Goal: Task Accomplishment & Management: Complete application form

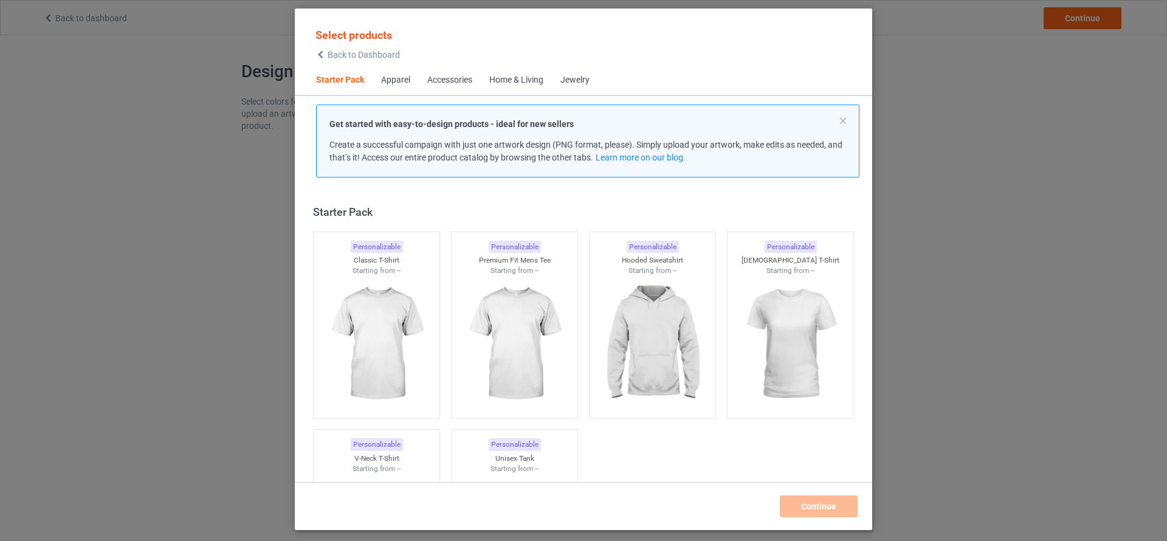
scroll to position [16, 0]
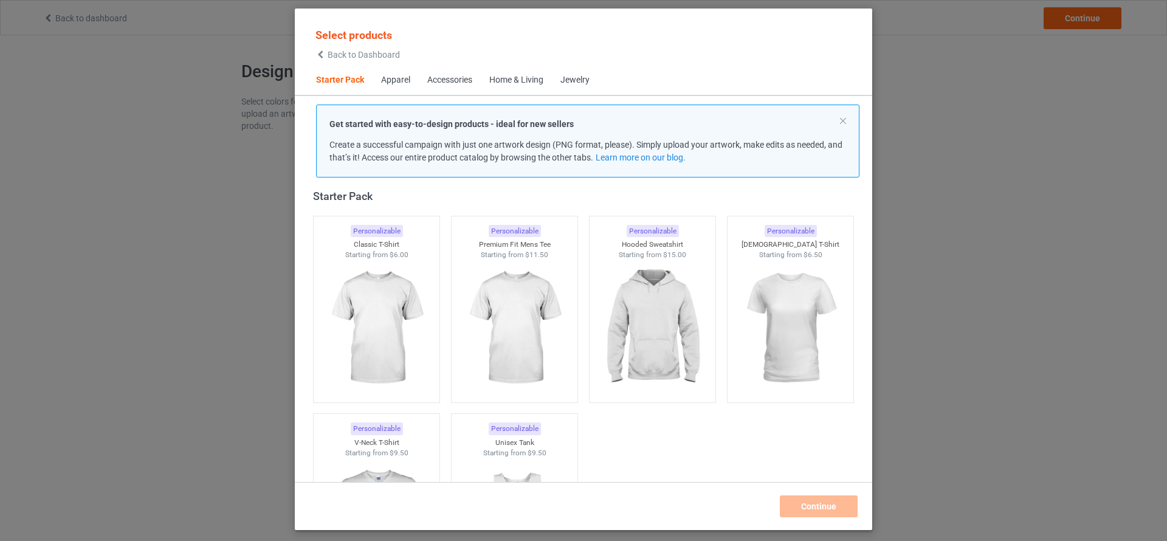
drag, startPoint x: 576, startPoint y: 90, endPoint x: 576, endPoint y: 76, distance: 14.0
click at [576, 76] on span "Jewelry" at bounding box center [575, 80] width 46 height 29
click at [576, 76] on div "Jewelry" at bounding box center [575, 80] width 29 height 12
click at [508, 76] on div "Home & Living" at bounding box center [516, 80] width 54 height 12
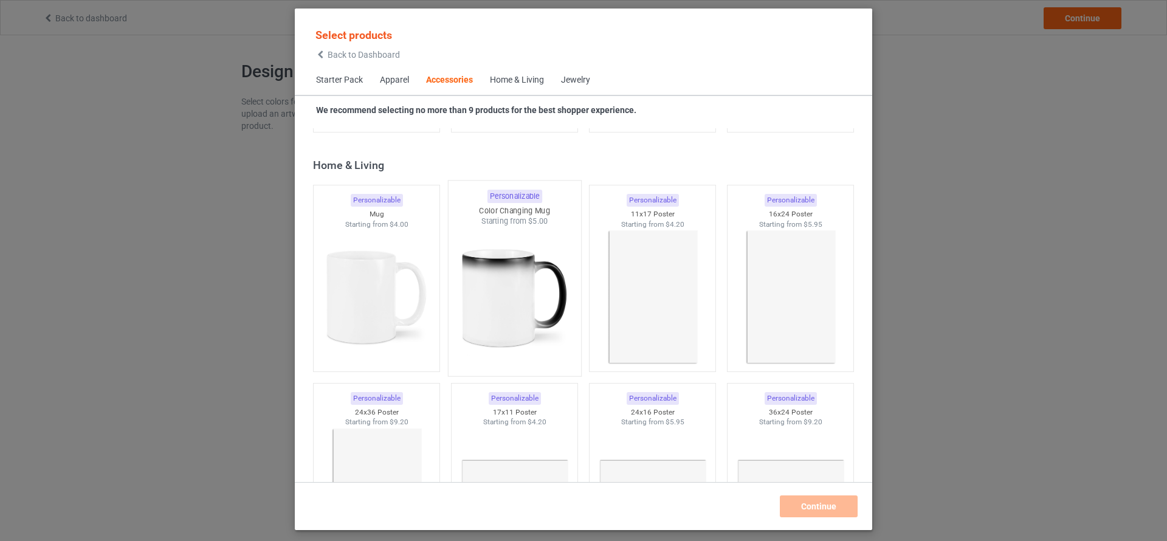
scroll to position [5438, 0]
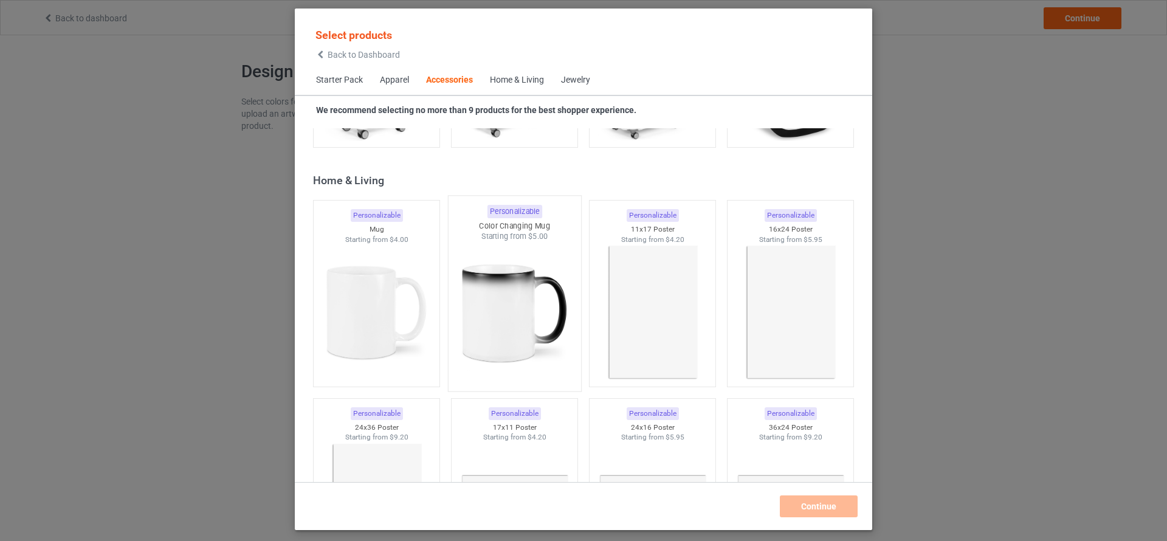
click at [512, 286] on img at bounding box center [514, 313] width 114 height 143
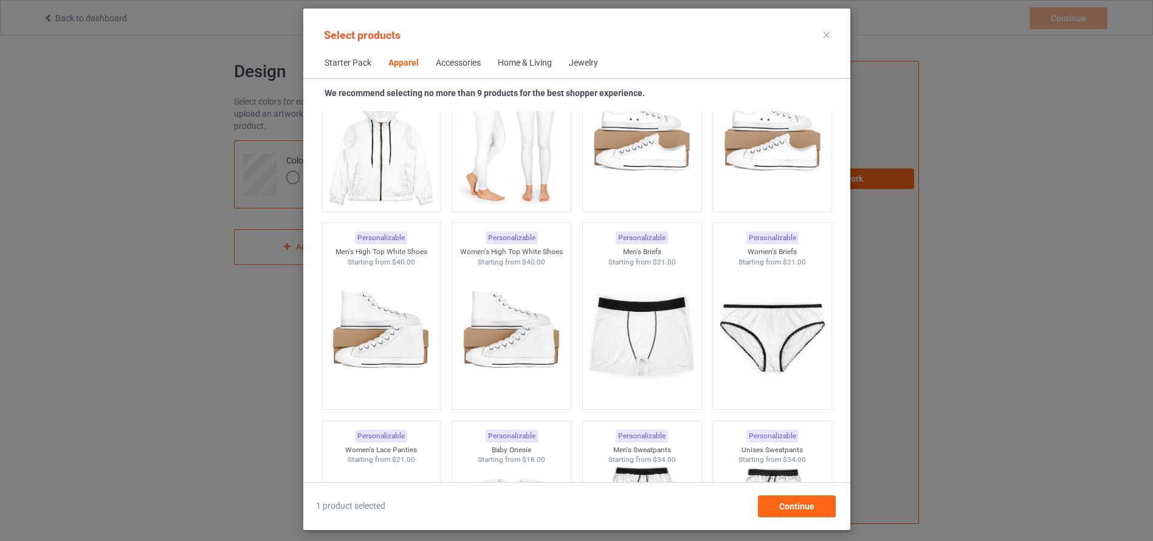
scroll to position [1201, 0]
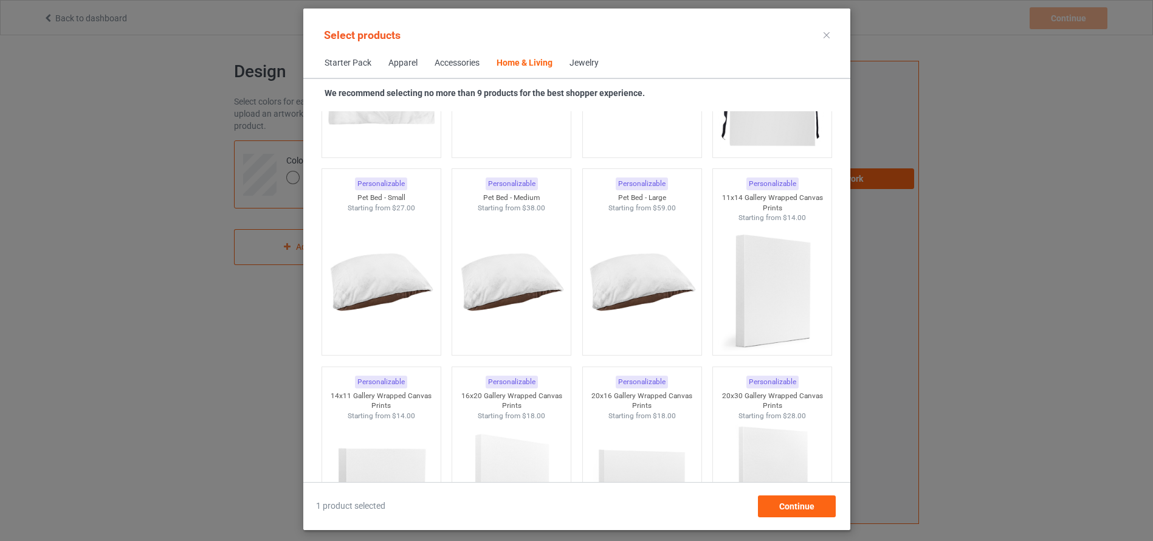
scroll to position [8466, 0]
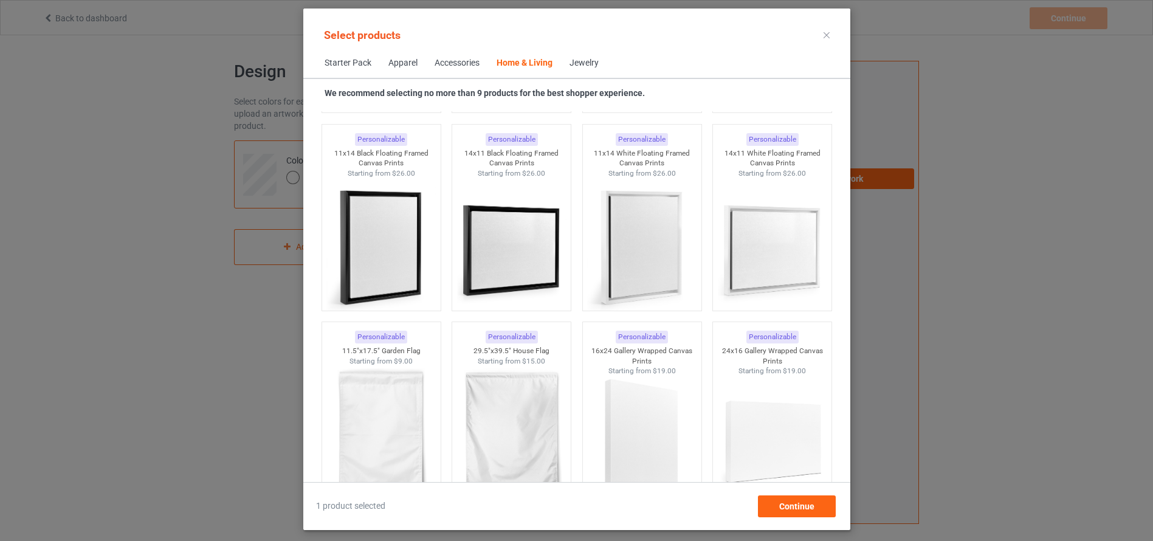
click at [435, 66] on div "Accessories" at bounding box center [457, 63] width 45 height 12
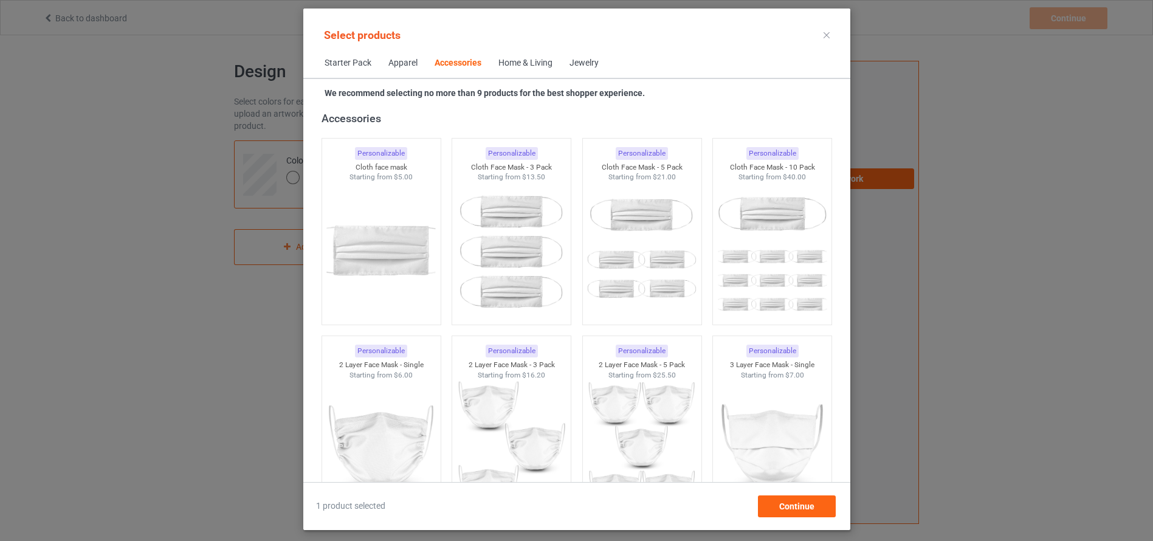
click at [397, 55] on span "Apparel" at bounding box center [403, 63] width 46 height 29
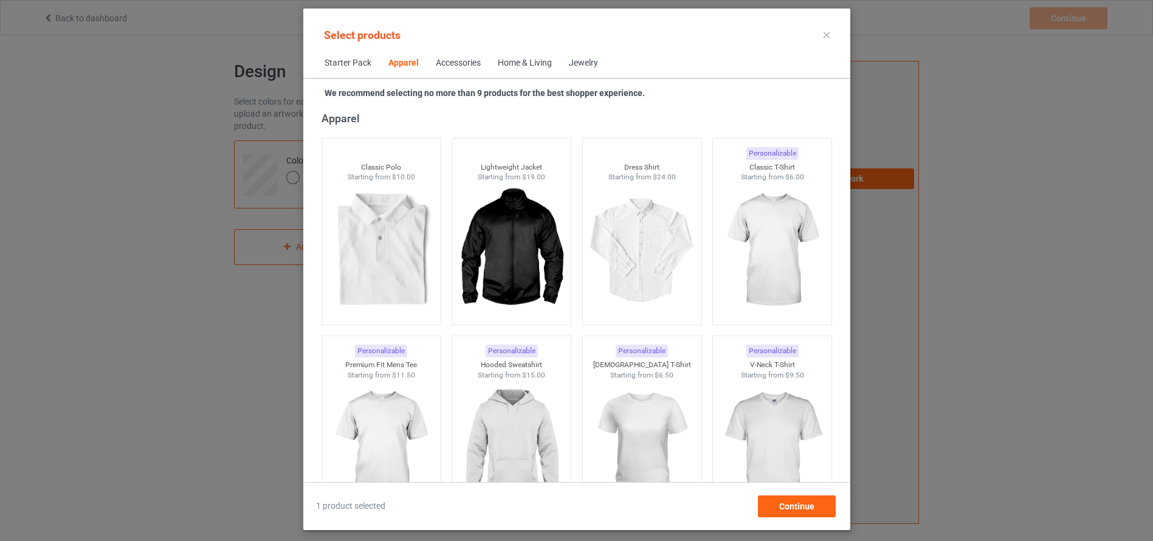
click at [569, 64] on div "Jewelry" at bounding box center [583, 63] width 29 height 12
click at [569, 61] on div "Jewelry" at bounding box center [583, 63] width 29 height 12
click at [525, 53] on span "Home & Living" at bounding box center [524, 63] width 71 height 29
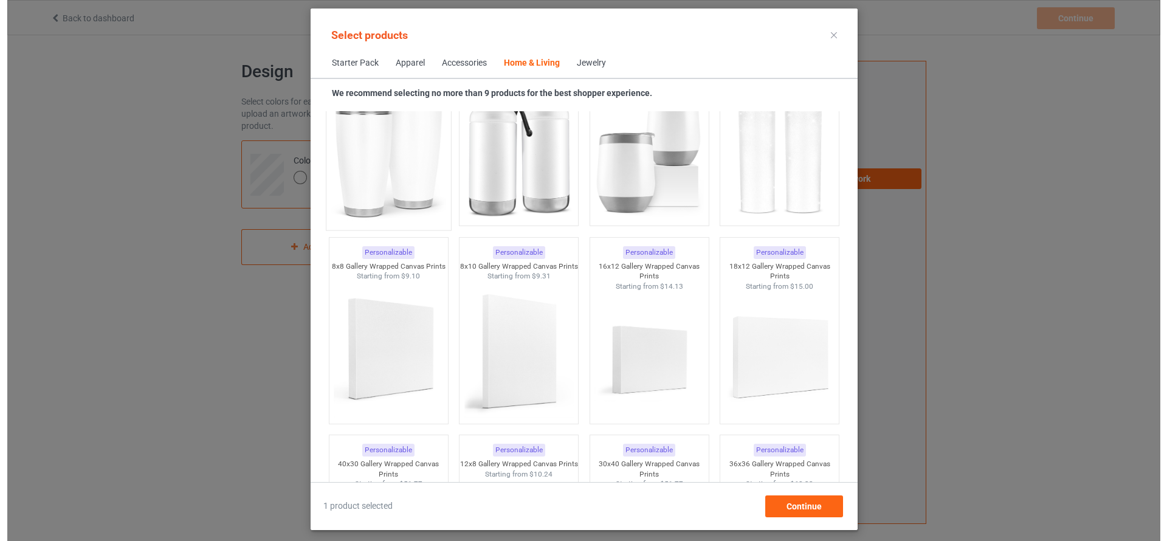
scroll to position [10195, 0]
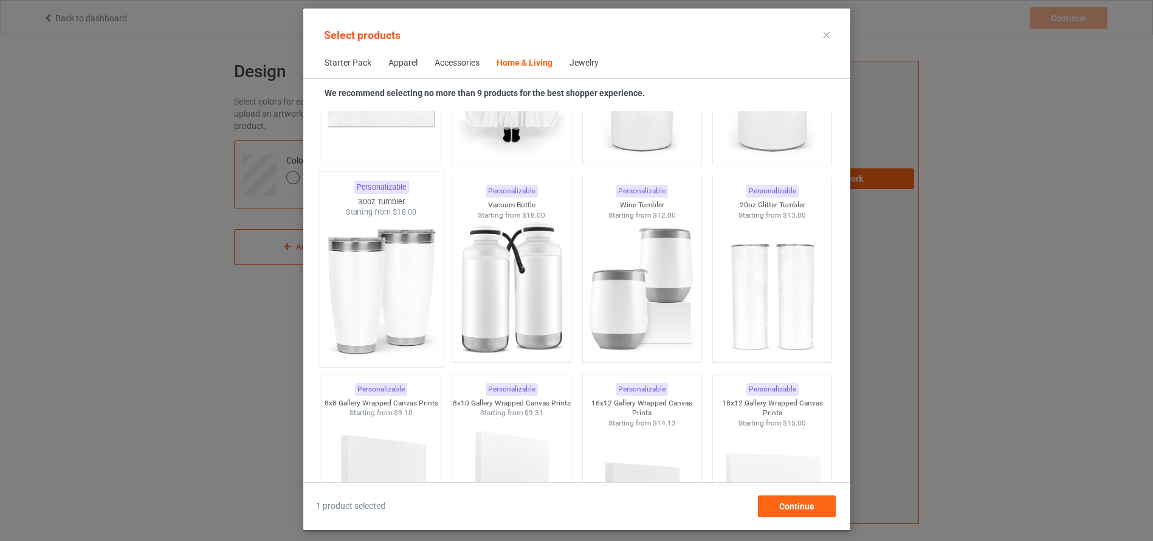
click at [362, 301] on img at bounding box center [381, 289] width 114 height 143
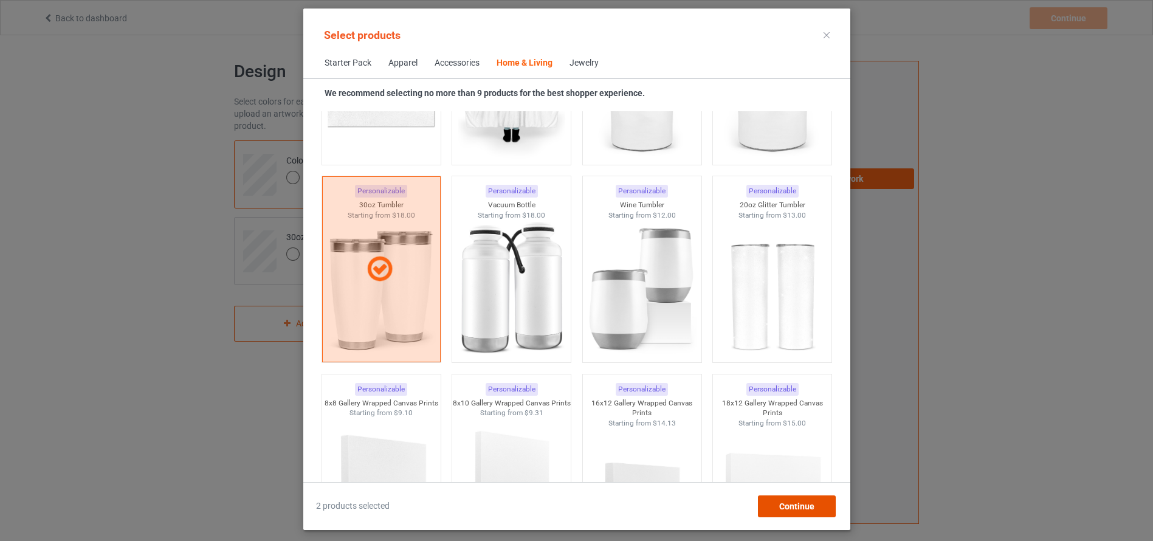
click at [800, 499] on div "Continue" at bounding box center [796, 506] width 78 height 22
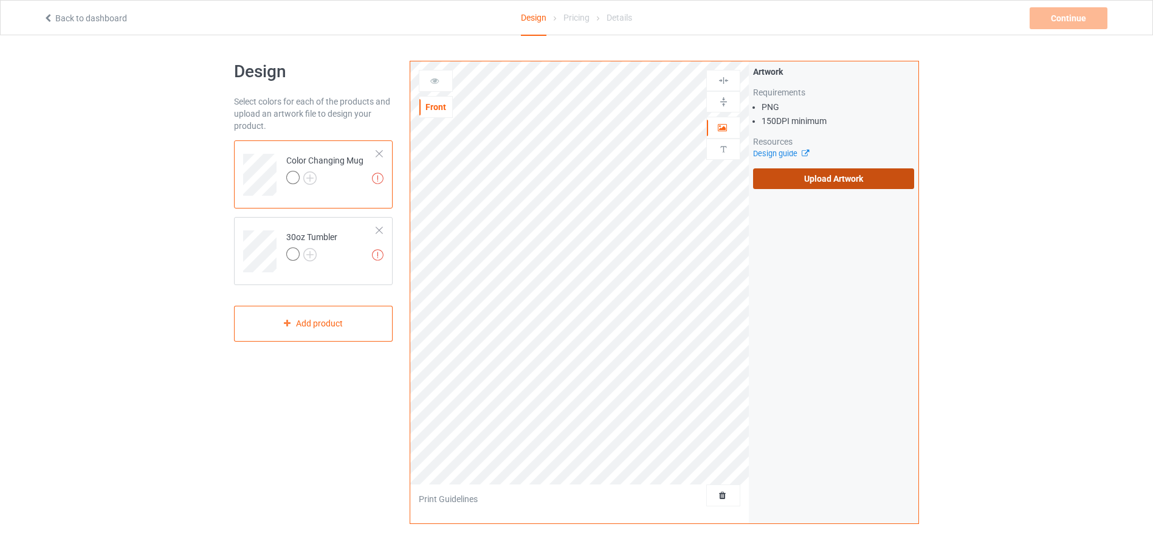
click at [793, 184] on label "Upload Artwork" at bounding box center [833, 178] width 161 height 21
click at [0, 0] on input "Upload Artwork" at bounding box center [0, 0] width 0 height 0
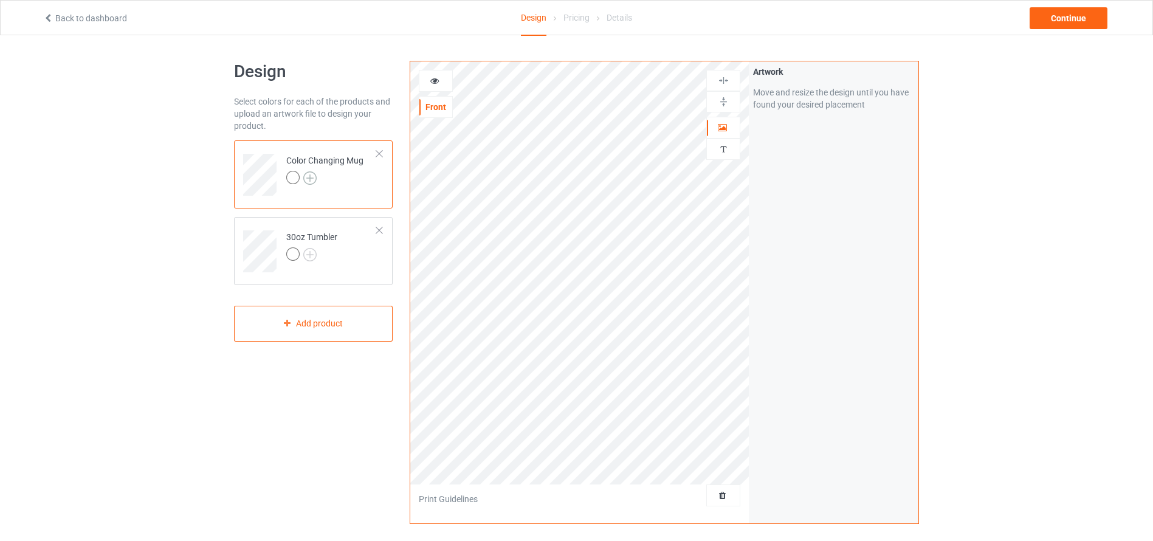
click at [312, 180] on img at bounding box center [309, 177] width 13 height 13
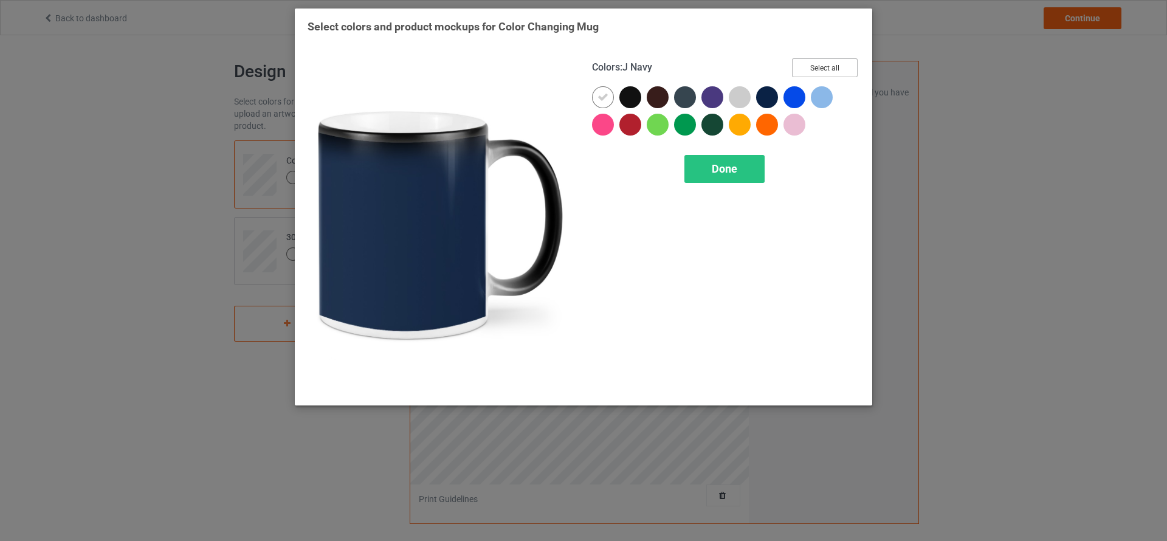
click at [806, 65] on button "Select all" at bounding box center [825, 67] width 66 height 19
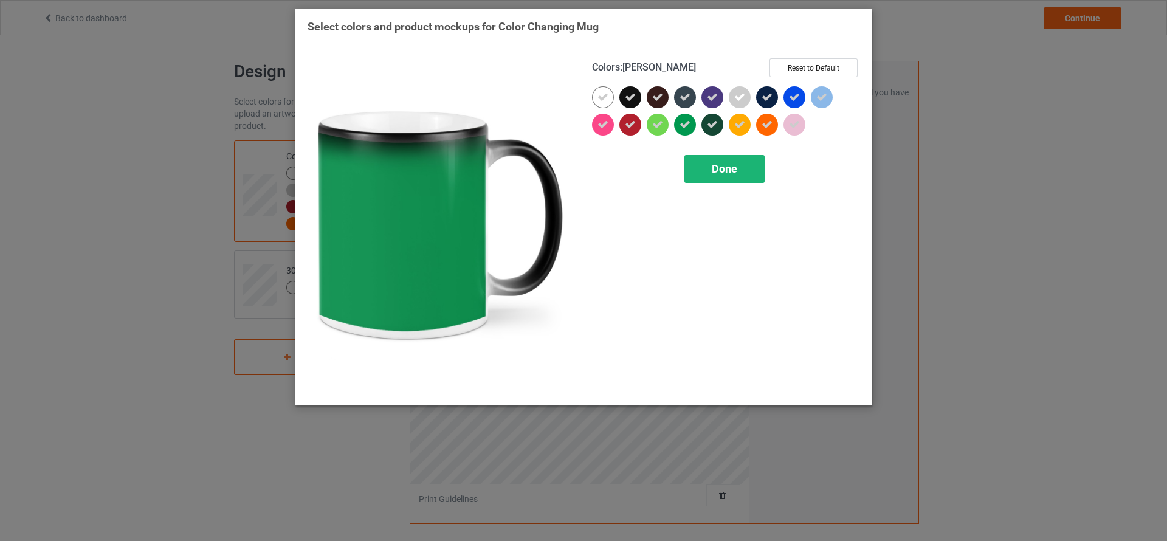
click at [719, 176] on div "Done" at bounding box center [725, 169] width 80 height 28
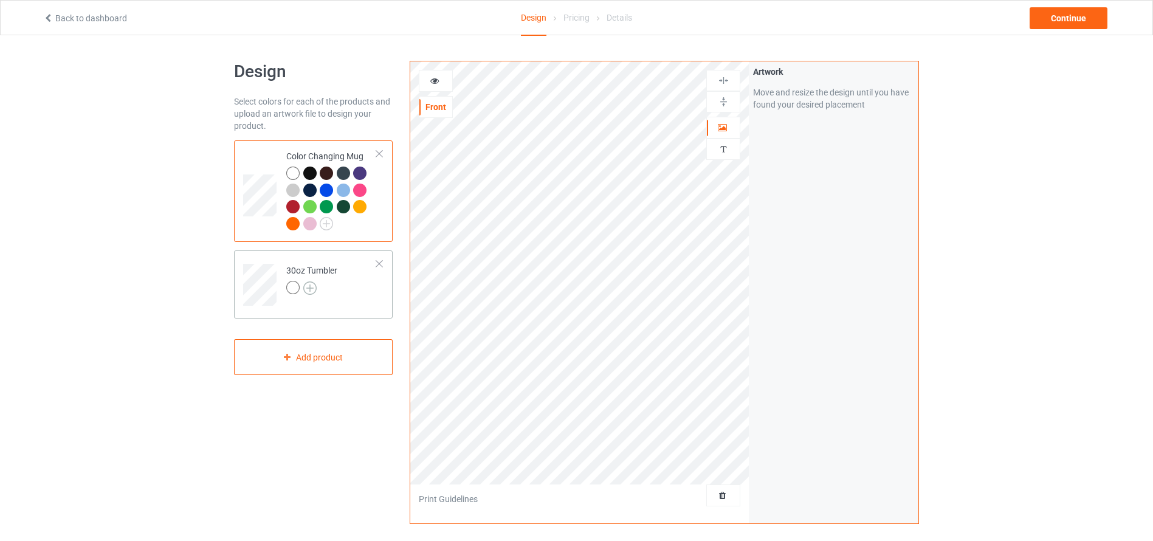
click at [309, 286] on img at bounding box center [309, 287] width 13 height 13
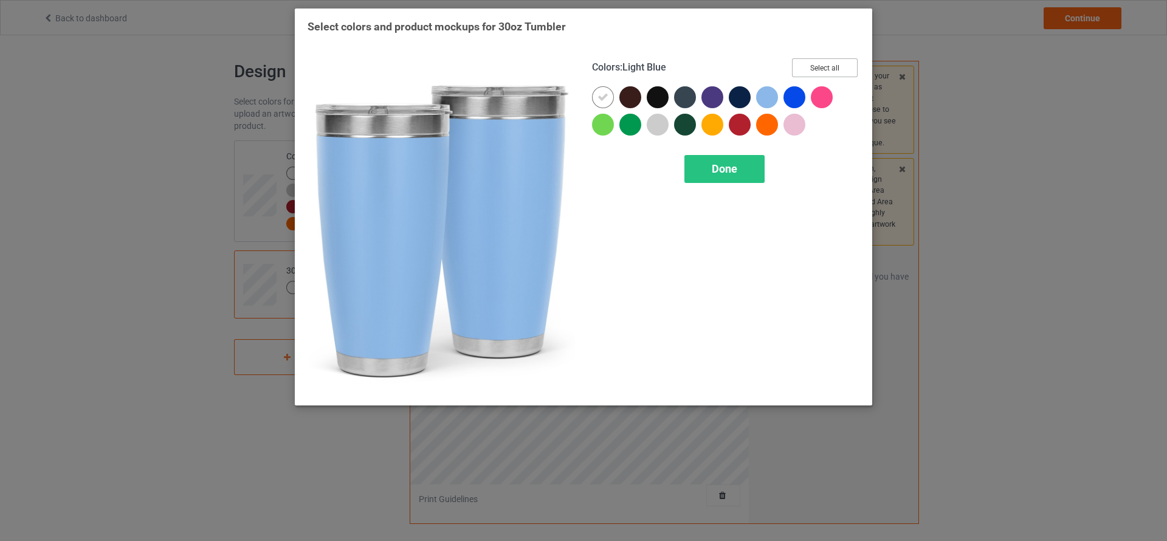
click at [813, 70] on button "Select all" at bounding box center [825, 67] width 66 height 19
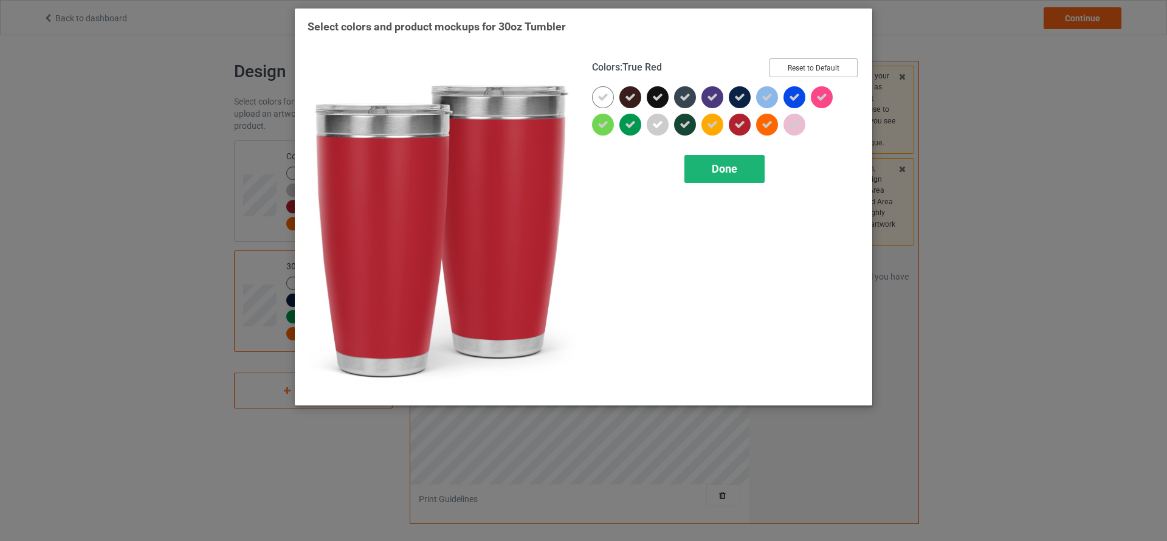
click at [734, 167] on span "Done" at bounding box center [725, 168] width 26 height 13
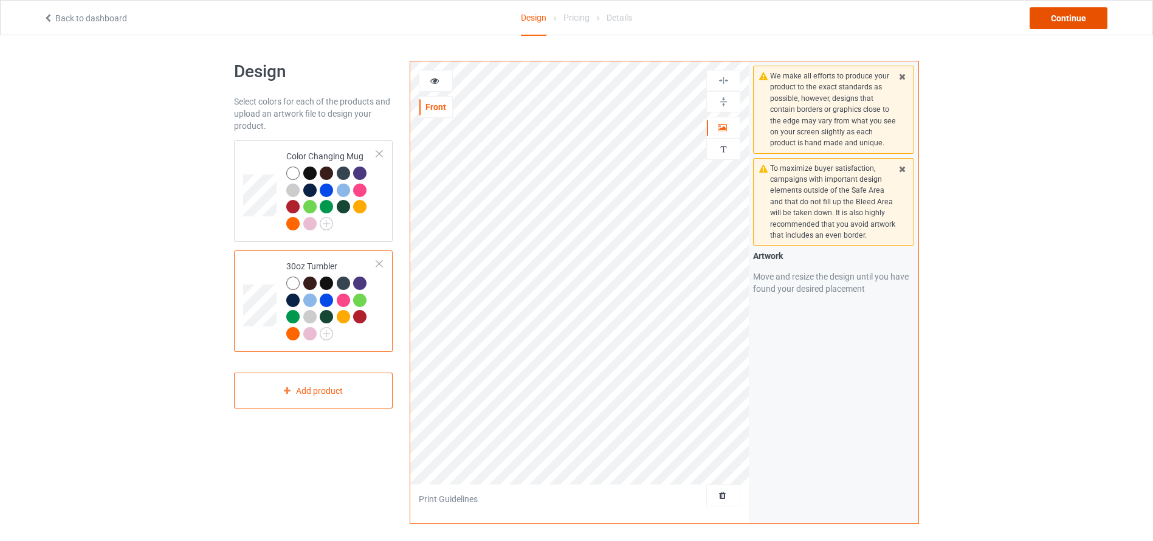
click at [1061, 14] on div "Continue" at bounding box center [1069, 18] width 78 height 22
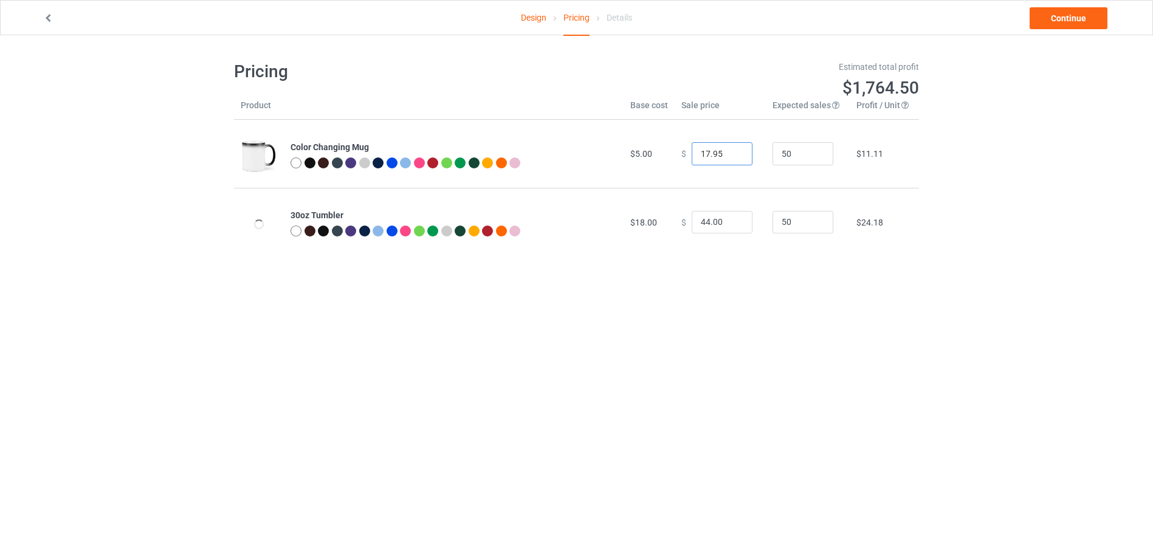
click at [731, 153] on input "17.95" at bounding box center [722, 153] width 61 height 23
click at [731, 153] on input "18.95" at bounding box center [722, 153] width 61 height 23
click at [731, 153] on input "19.95" at bounding box center [722, 153] width 61 height 23
click at [731, 153] on input "20.95" at bounding box center [722, 153] width 61 height 23
click at [731, 153] on input "21.95" at bounding box center [722, 153] width 61 height 23
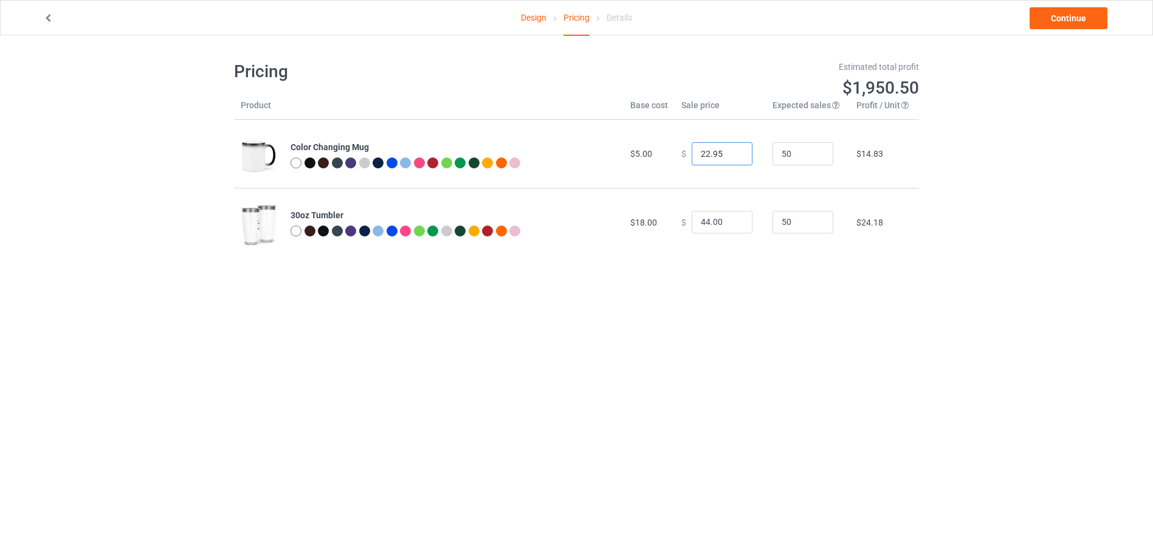
click at [731, 153] on input "22.95" at bounding box center [722, 153] width 61 height 23
click at [731, 153] on input "23.95" at bounding box center [722, 153] width 61 height 23
click at [731, 153] on input "24.95" at bounding box center [722, 153] width 61 height 23
click at [733, 158] on input "23.95" at bounding box center [722, 153] width 61 height 23
click at [733, 158] on input "22.95" at bounding box center [722, 153] width 61 height 23
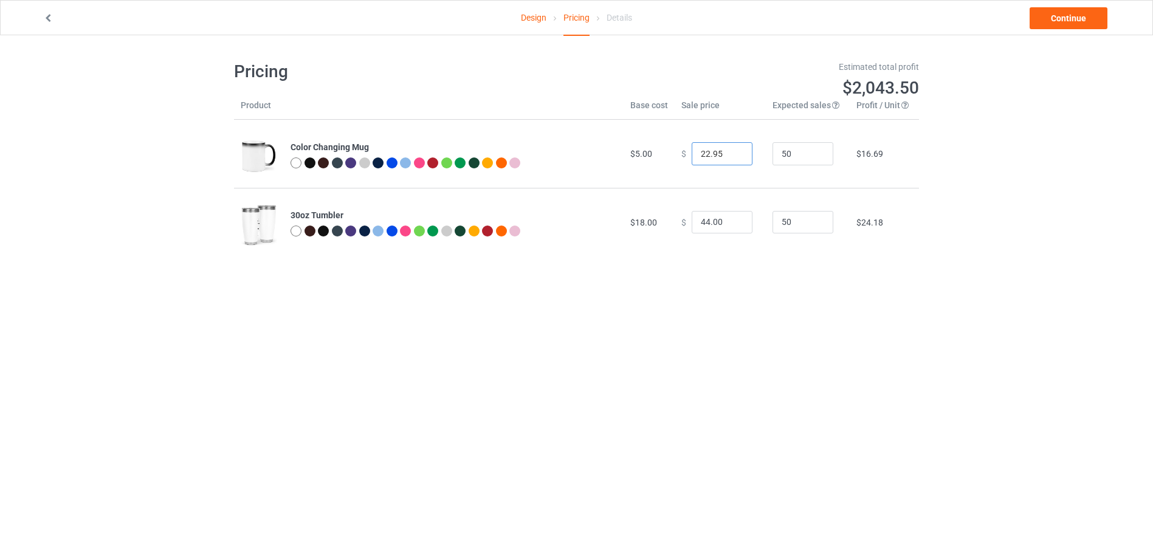
click at [733, 158] on input "21.95" at bounding box center [722, 153] width 61 height 23
click at [733, 158] on input "20.95" at bounding box center [722, 153] width 61 height 23
click at [733, 158] on input "19.95" at bounding box center [722, 153] width 61 height 23
click at [733, 158] on input "18.95" at bounding box center [722, 153] width 61 height 23
click at [733, 158] on input "17.95" at bounding box center [722, 153] width 61 height 23
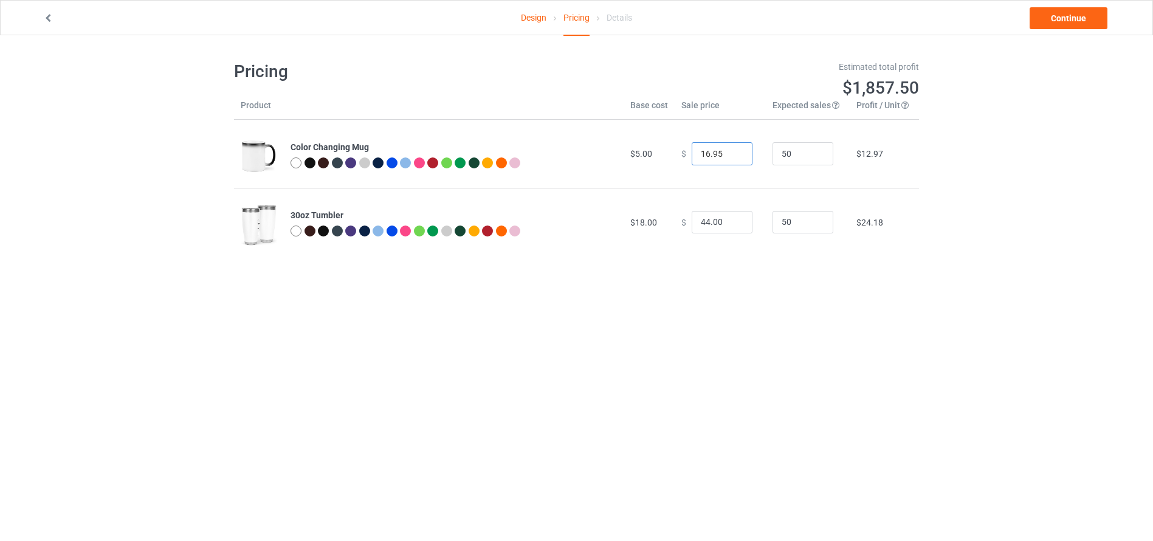
click at [733, 158] on input "16.95" at bounding box center [722, 153] width 61 height 23
click at [733, 158] on input "15.95" at bounding box center [722, 153] width 61 height 23
click at [733, 158] on input "14.95" at bounding box center [722, 153] width 61 height 23
click at [733, 158] on input "13.95" at bounding box center [722, 153] width 61 height 23
click at [733, 158] on input "12.95" at bounding box center [722, 153] width 61 height 23
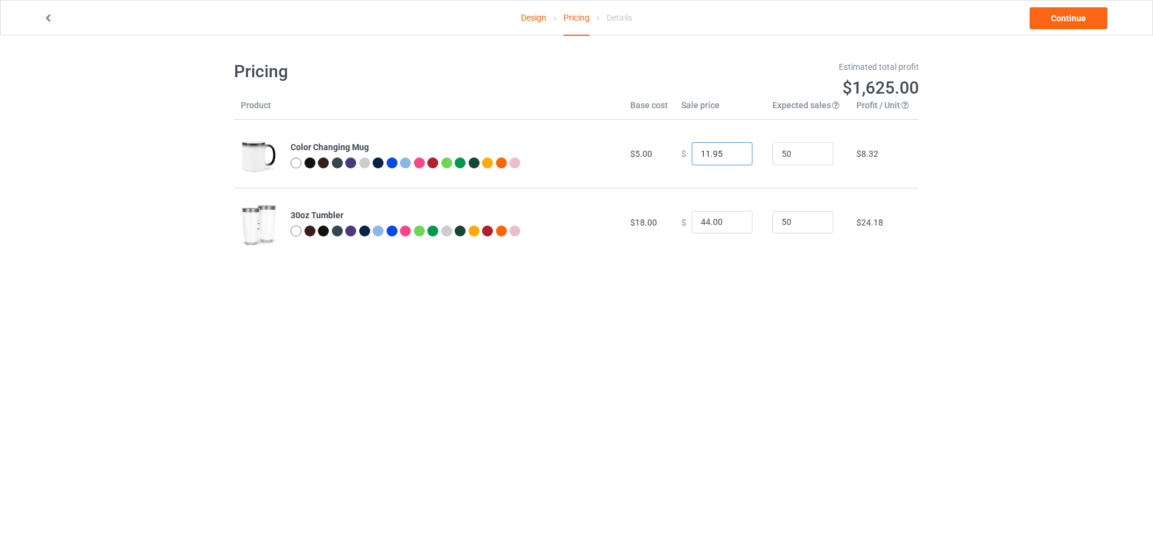
click at [733, 158] on input "11.95" at bounding box center [722, 153] width 61 height 23
type input "10.95"
click at [733, 158] on input "10.95" at bounding box center [722, 153] width 61 height 23
click at [730, 226] on input "43" at bounding box center [722, 222] width 61 height 23
click at [730, 226] on input "42" at bounding box center [722, 222] width 61 height 23
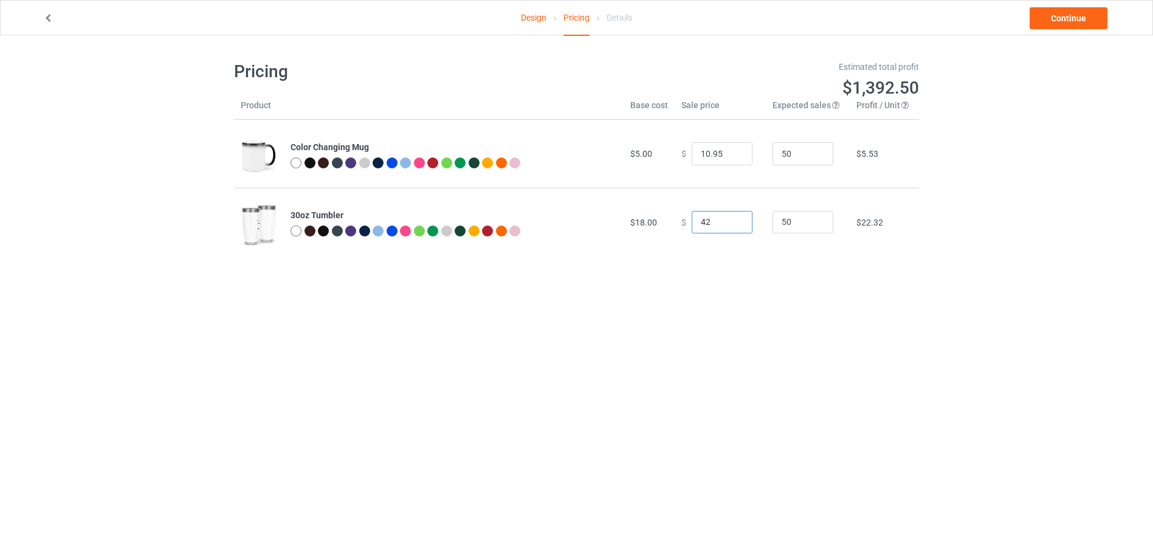
click at [730, 226] on input "41" at bounding box center [722, 222] width 61 height 23
click at [730, 226] on input "40" at bounding box center [722, 222] width 61 height 23
click at [730, 226] on input "39" at bounding box center [722, 222] width 61 height 23
click at [730, 226] on input "38" at bounding box center [722, 222] width 61 height 23
click at [730, 226] on input "37" at bounding box center [722, 222] width 61 height 23
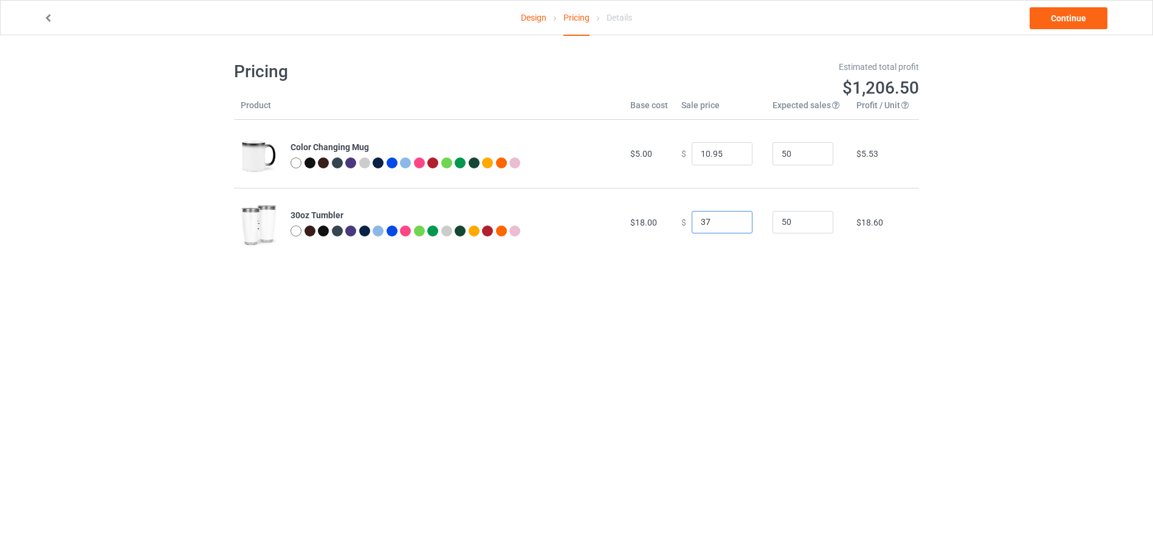
click at [730, 226] on input "36" at bounding box center [722, 222] width 61 height 23
click at [730, 226] on input "35" at bounding box center [722, 222] width 61 height 23
click at [730, 226] on input "34" at bounding box center [722, 222] width 61 height 23
click at [730, 226] on input "33" at bounding box center [722, 222] width 61 height 23
click at [730, 226] on input "32" at bounding box center [722, 222] width 61 height 23
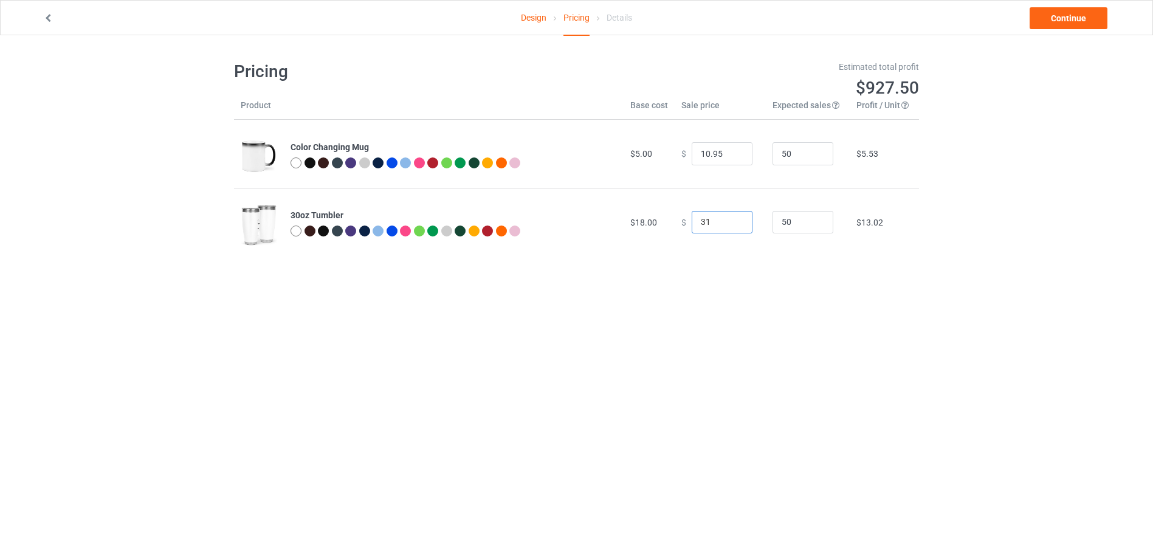
click at [730, 226] on input "31" at bounding box center [722, 222] width 61 height 23
click at [730, 226] on input "30" at bounding box center [722, 222] width 61 height 23
click at [730, 226] on input "29" at bounding box center [722, 222] width 61 height 23
click at [730, 226] on input "28" at bounding box center [722, 222] width 61 height 23
click at [730, 226] on input "27" at bounding box center [722, 222] width 61 height 23
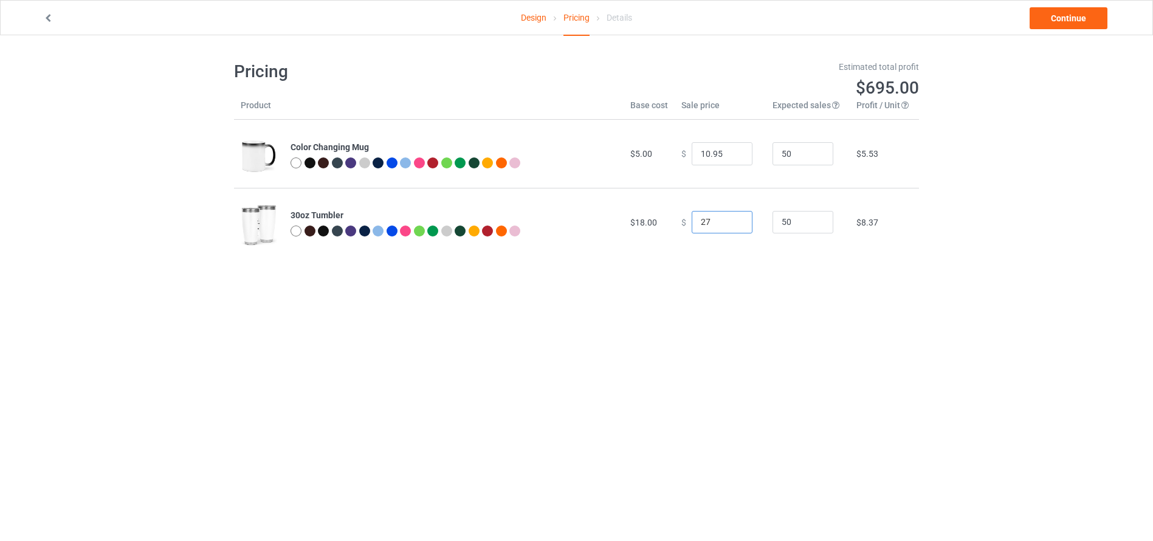
click at [730, 226] on input "26" at bounding box center [722, 222] width 61 height 23
click at [730, 226] on input "25" at bounding box center [722, 222] width 61 height 23
click at [730, 226] on input "24" at bounding box center [722, 222] width 61 height 23
click at [730, 226] on input "23" at bounding box center [722, 222] width 61 height 23
click at [730, 226] on input "22" at bounding box center [722, 222] width 61 height 23
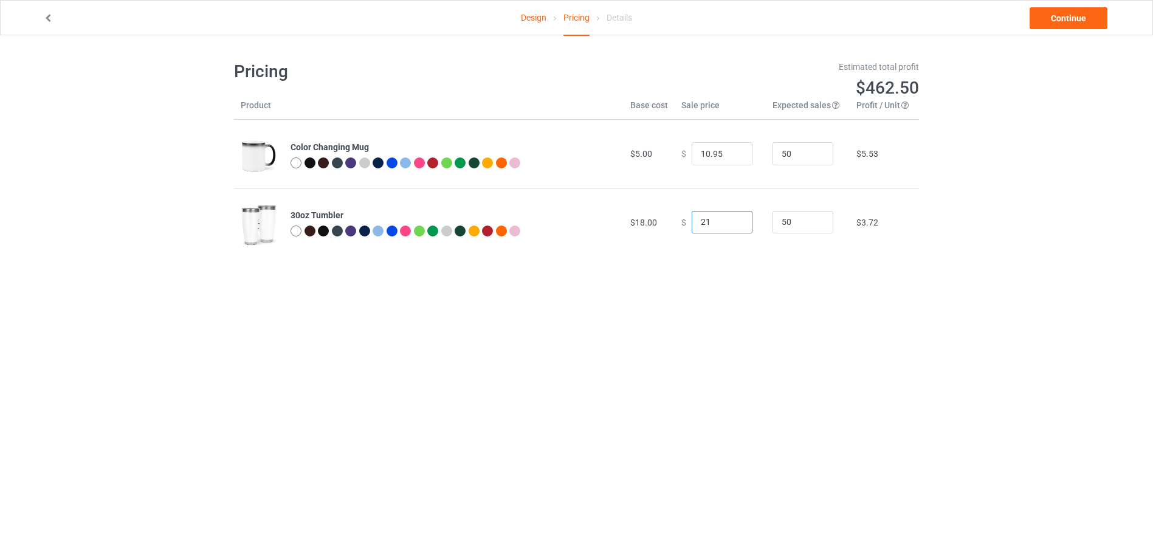
click at [730, 226] on input "21" at bounding box center [722, 222] width 61 height 23
click at [730, 226] on input "20" at bounding box center [722, 222] width 61 height 23
click at [732, 226] on input "19" at bounding box center [722, 222] width 61 height 23
click at [732, 226] on input "18" at bounding box center [722, 222] width 61 height 23
click at [732, 226] on input "17" at bounding box center [722, 222] width 61 height 23
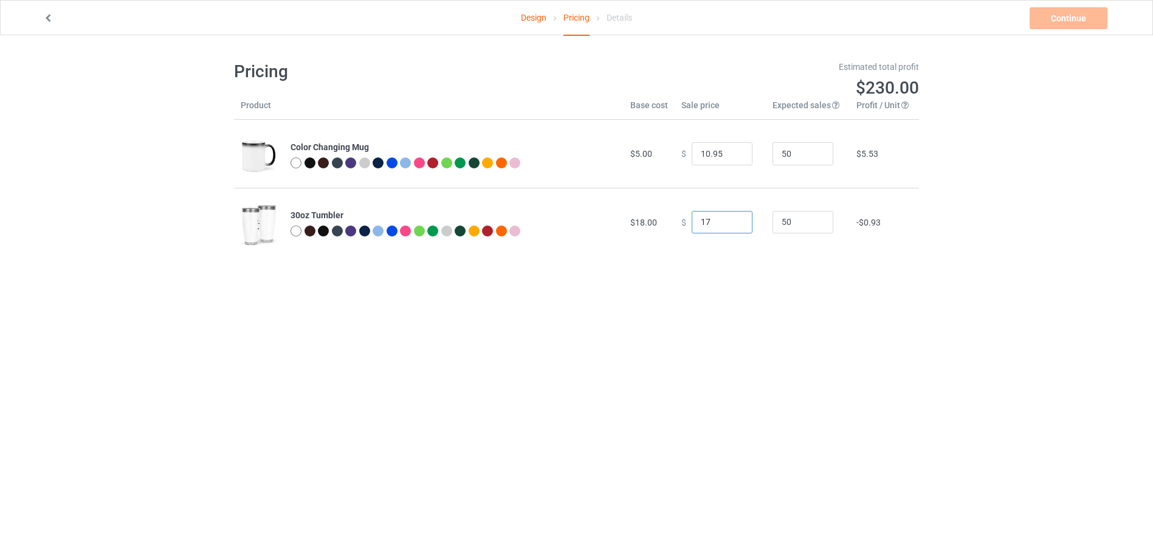
click at [733, 221] on input "18" at bounding box center [722, 222] width 61 height 23
click at [733, 221] on input "19" at bounding box center [722, 222] width 61 height 23
click at [733, 221] on input "20" at bounding box center [722, 222] width 61 height 23
type input "21"
click at [733, 221] on input "21" at bounding box center [722, 222] width 61 height 23
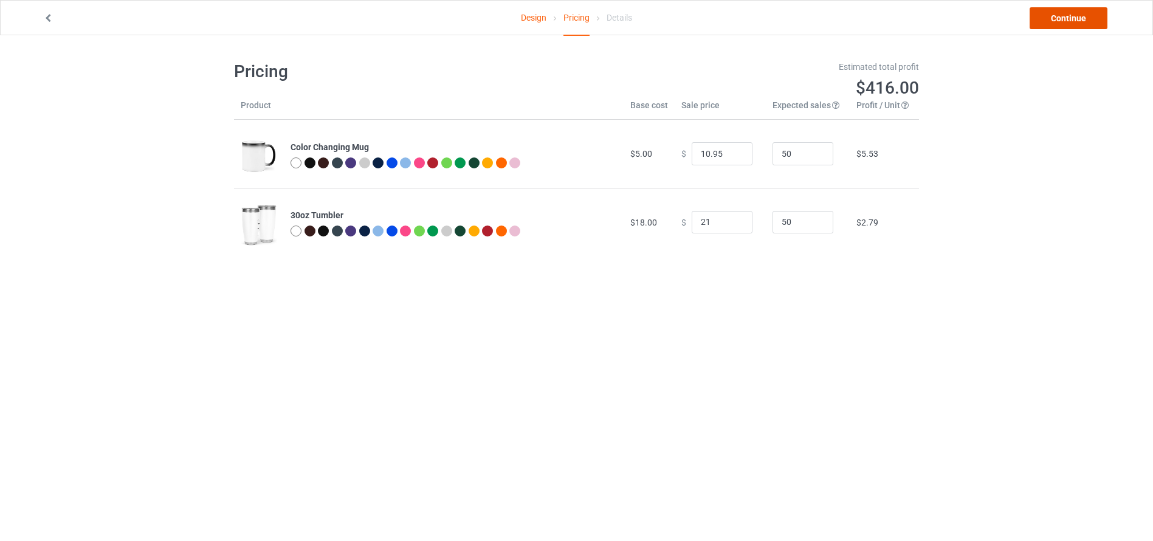
click at [1080, 14] on link "Continue" at bounding box center [1069, 18] width 78 height 22
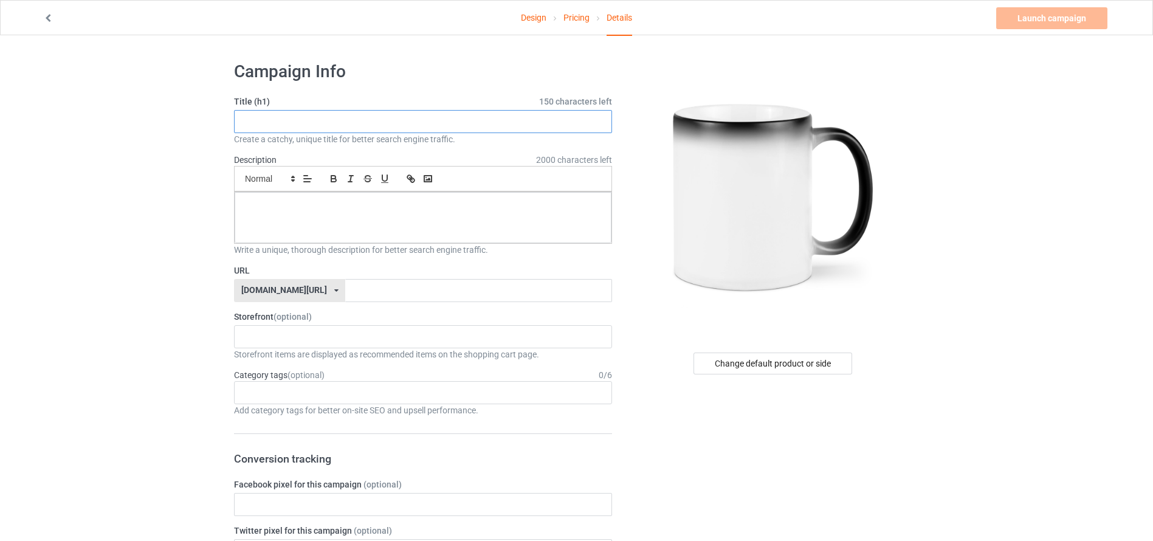
click at [515, 128] on input "text" at bounding box center [423, 121] width 378 height 23
click at [476, 124] on input "text" at bounding box center [423, 121] width 378 height 23
paste input "g"
type input "glass"
click at [417, 215] on div at bounding box center [423, 217] width 377 height 51
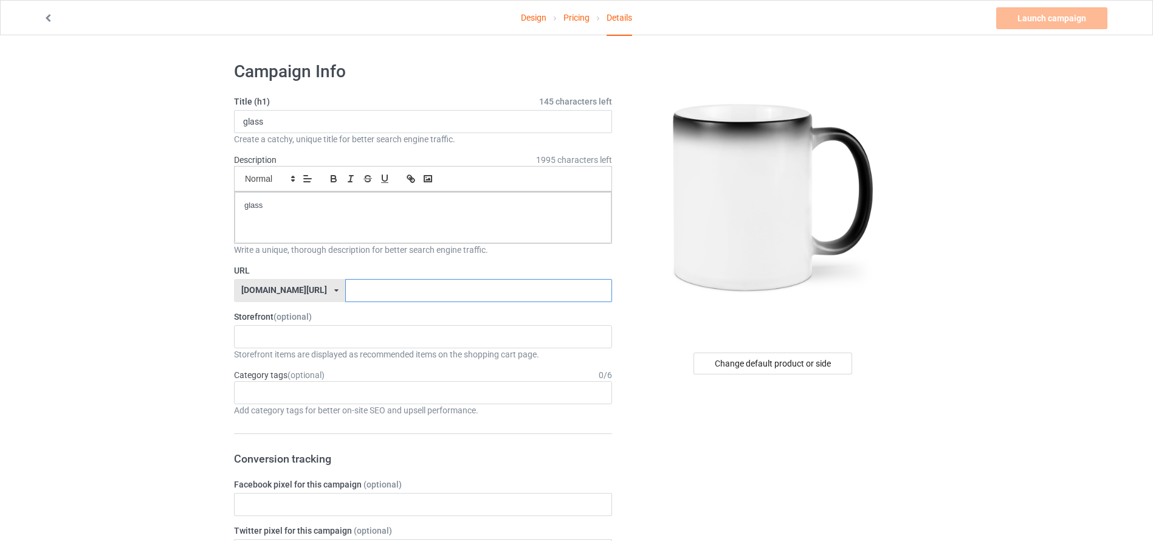
click at [406, 294] on input "text" at bounding box center [478, 290] width 266 height 23
type input "glassn"
click at [775, 361] on div "Change default product or side" at bounding box center [773, 364] width 159 height 22
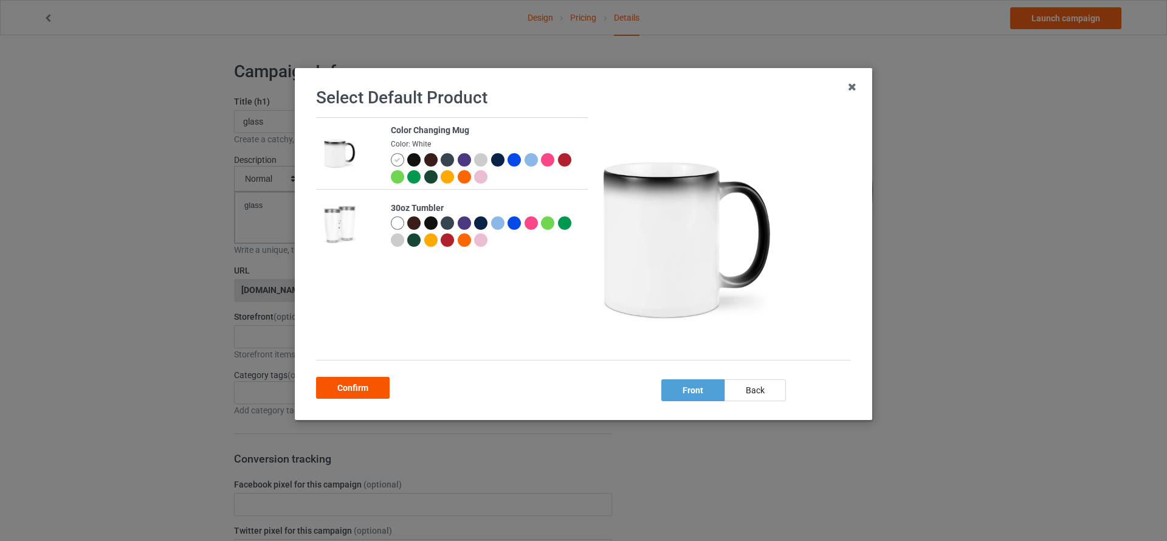
click at [365, 387] on div "Confirm" at bounding box center [353, 388] width 74 height 22
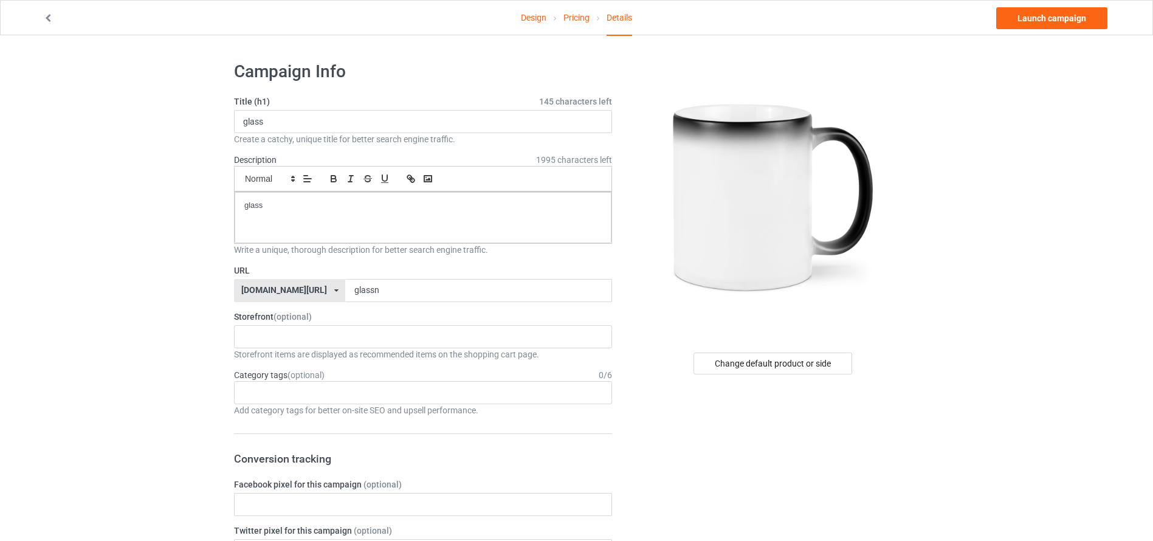
click at [539, 8] on link "Design" at bounding box center [534, 18] width 26 height 34
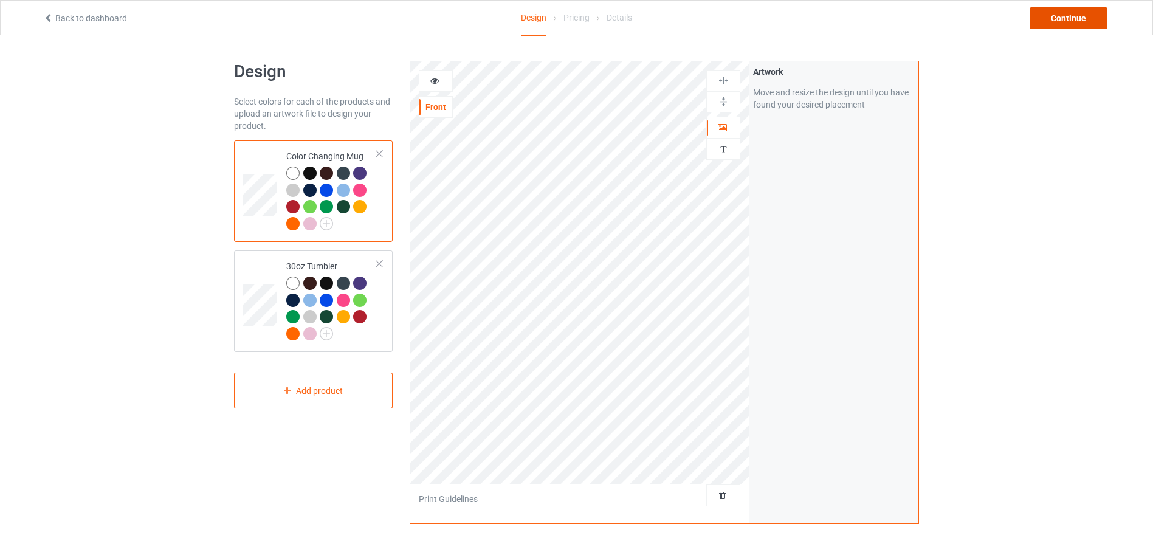
click at [1054, 18] on div "Continue" at bounding box center [1069, 18] width 78 height 22
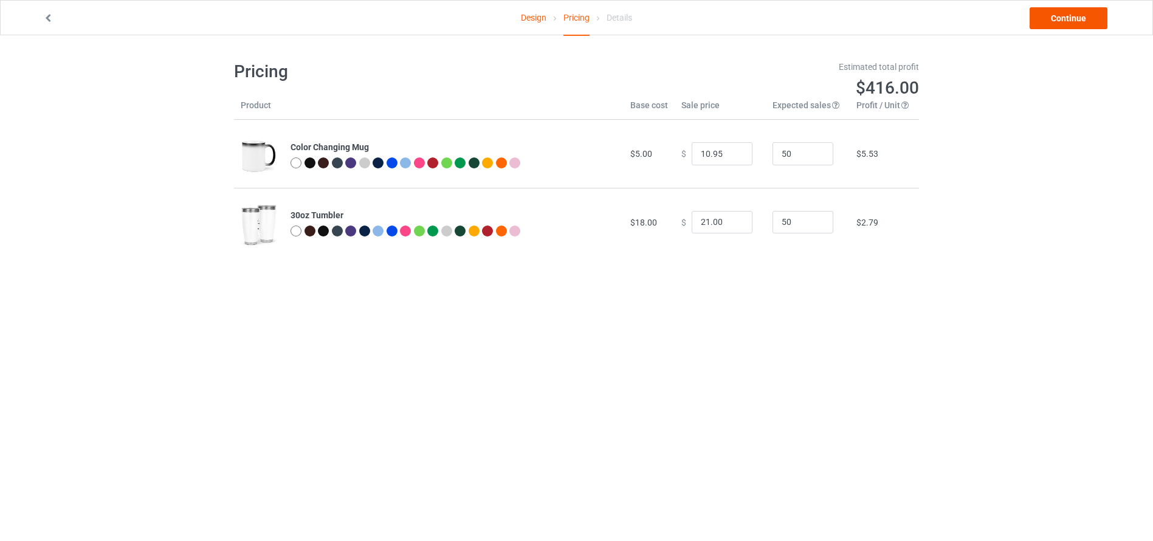
click at [1060, 18] on link "Continue" at bounding box center [1069, 18] width 78 height 22
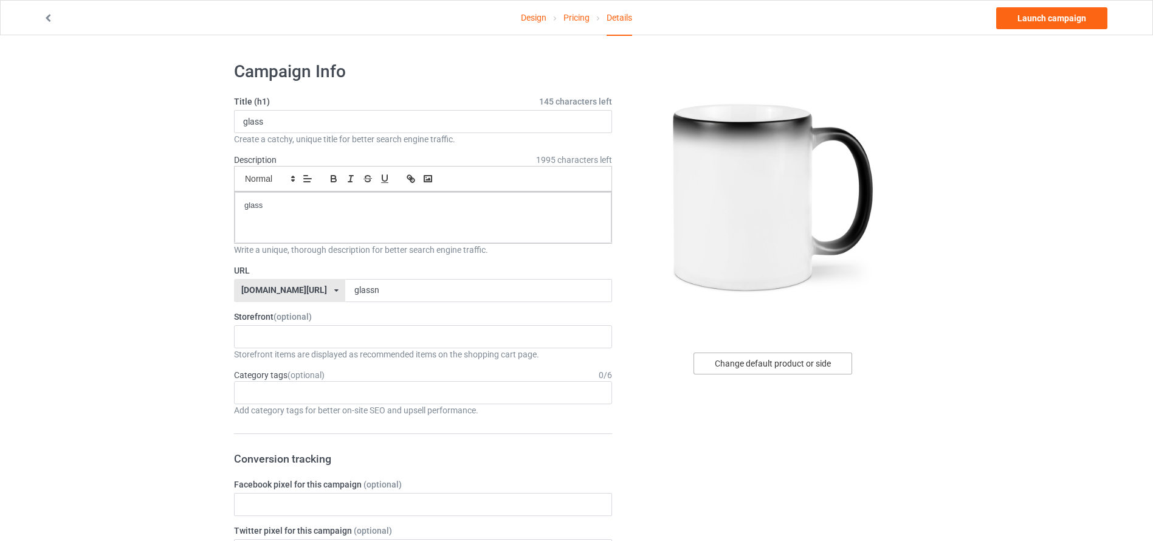
click at [771, 361] on div "Change default product or side" at bounding box center [773, 364] width 159 height 22
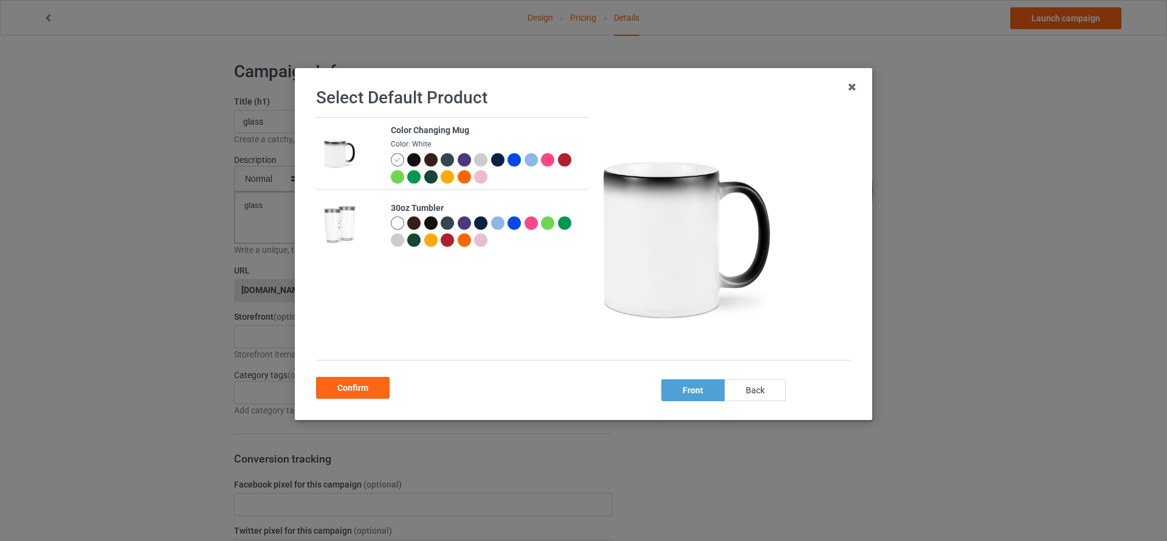
click at [763, 390] on div "back" at bounding box center [755, 390] width 61 height 22
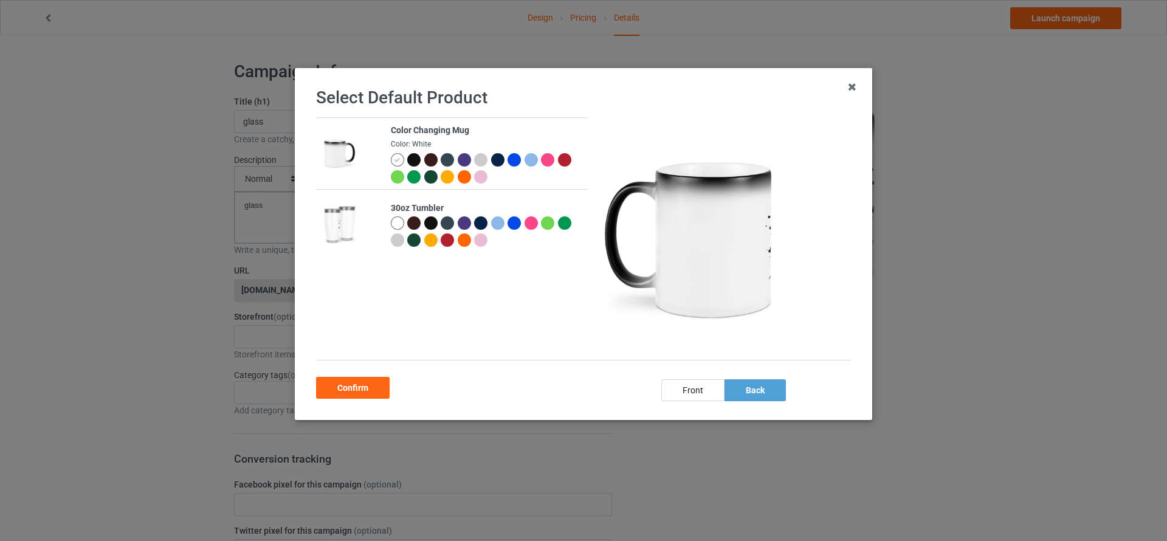
click at [326, 230] on img at bounding box center [339, 224] width 33 height 42
click at [347, 224] on img at bounding box center [339, 224] width 33 height 42
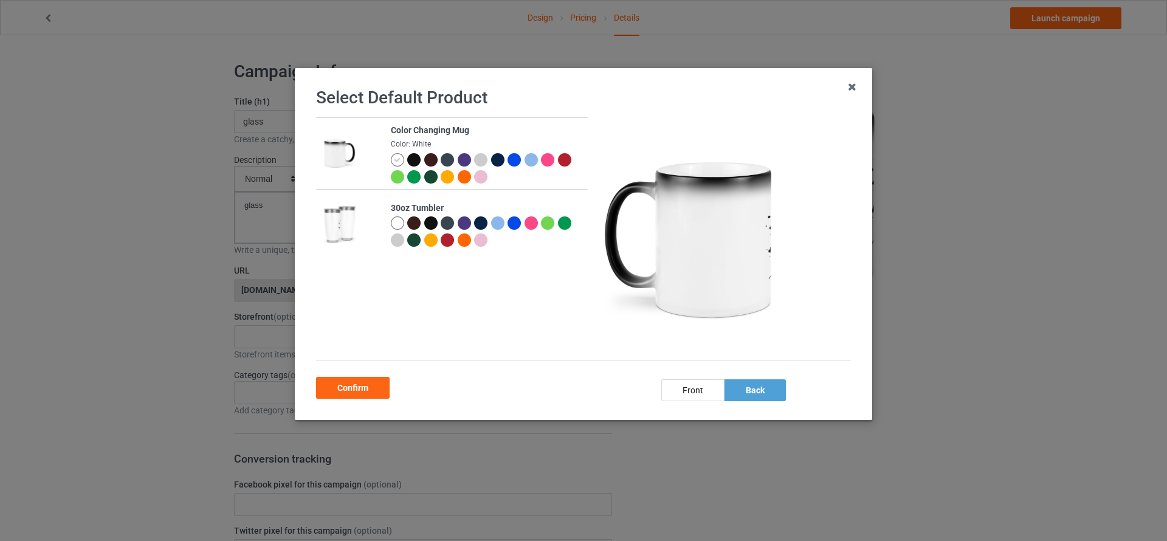
click at [347, 224] on img at bounding box center [339, 224] width 33 height 42
click at [397, 220] on div at bounding box center [397, 222] width 13 height 13
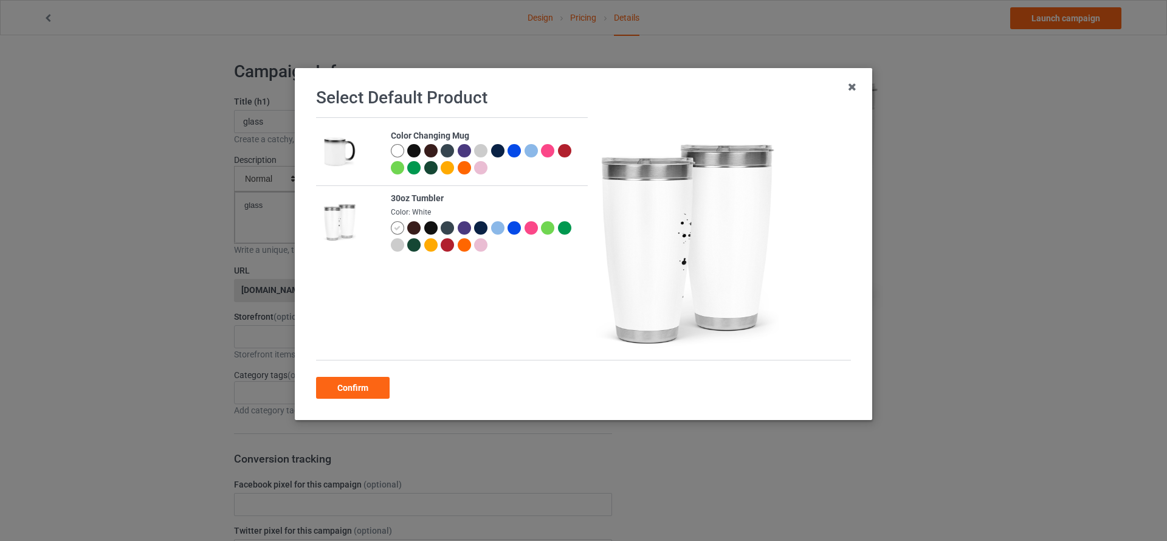
click at [330, 149] on img at bounding box center [339, 152] width 33 height 42
click at [393, 149] on div at bounding box center [397, 150] width 13 height 13
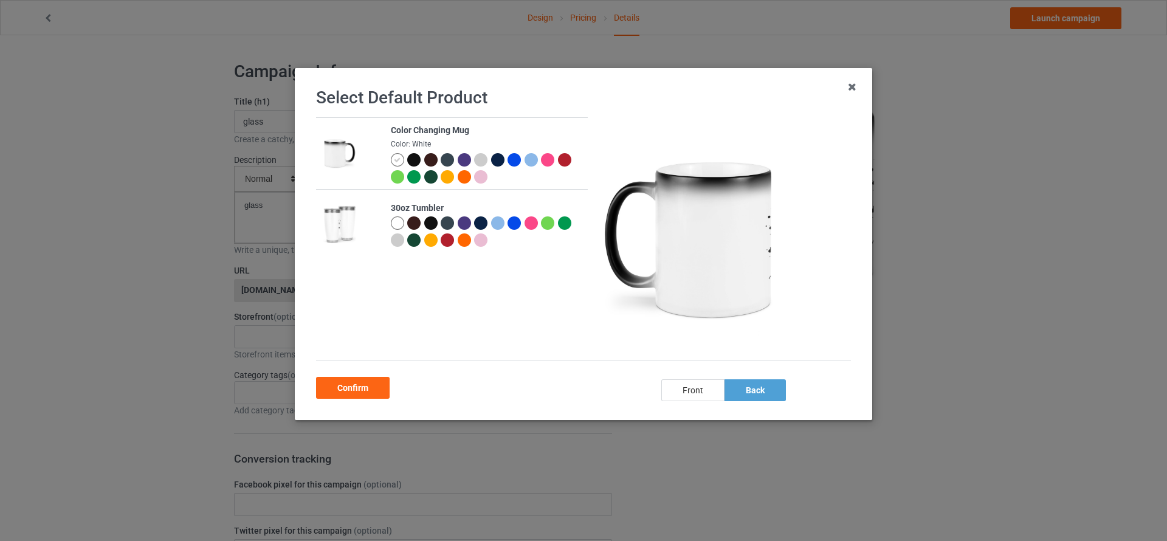
click at [687, 388] on div "front" at bounding box center [692, 390] width 63 height 22
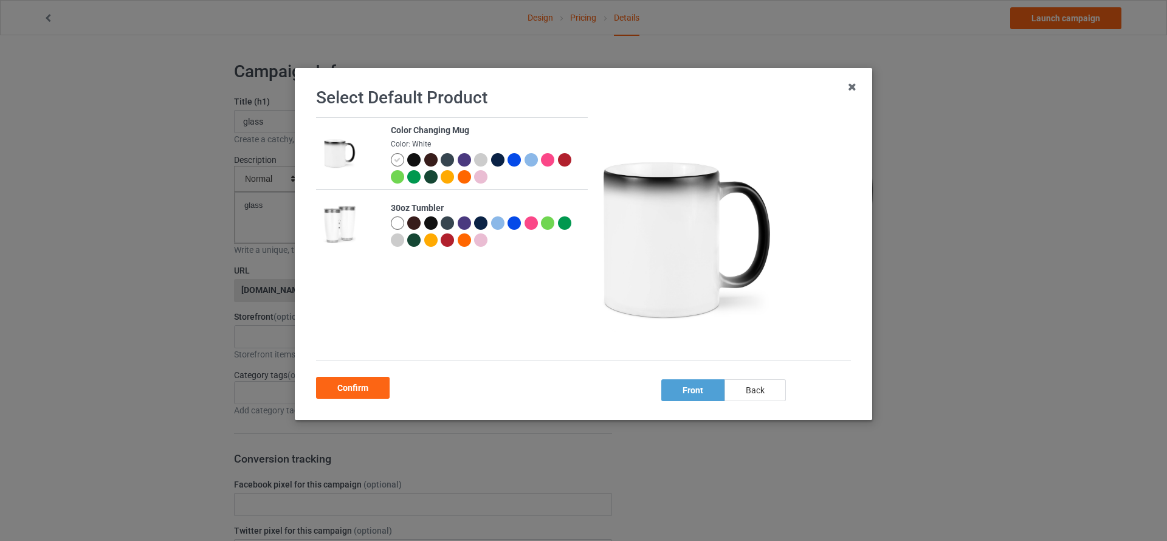
click at [745, 393] on div "back" at bounding box center [755, 390] width 61 height 22
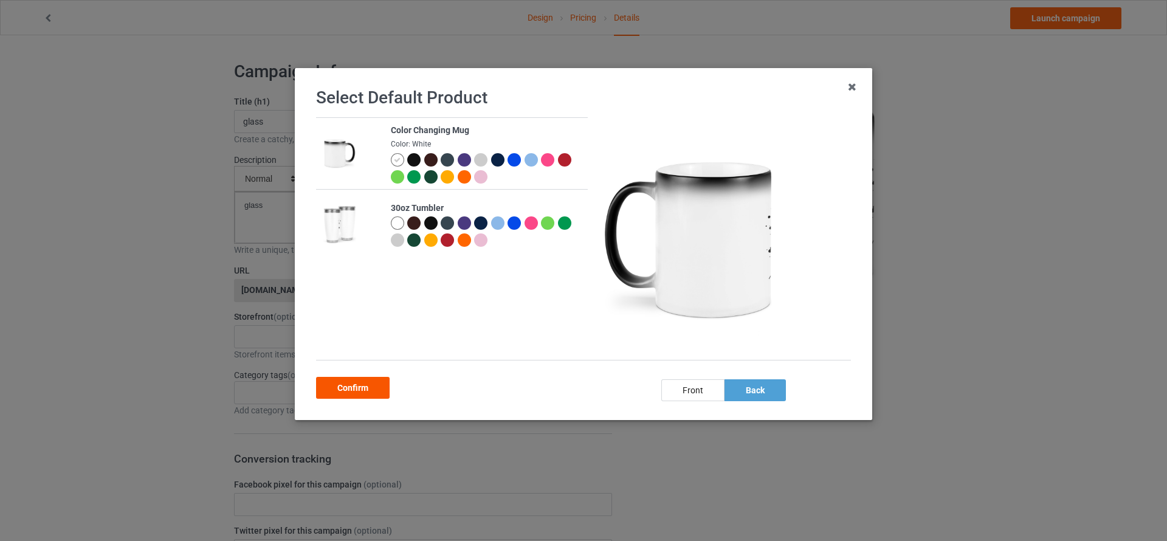
click at [345, 390] on div "Confirm" at bounding box center [353, 388] width 74 height 22
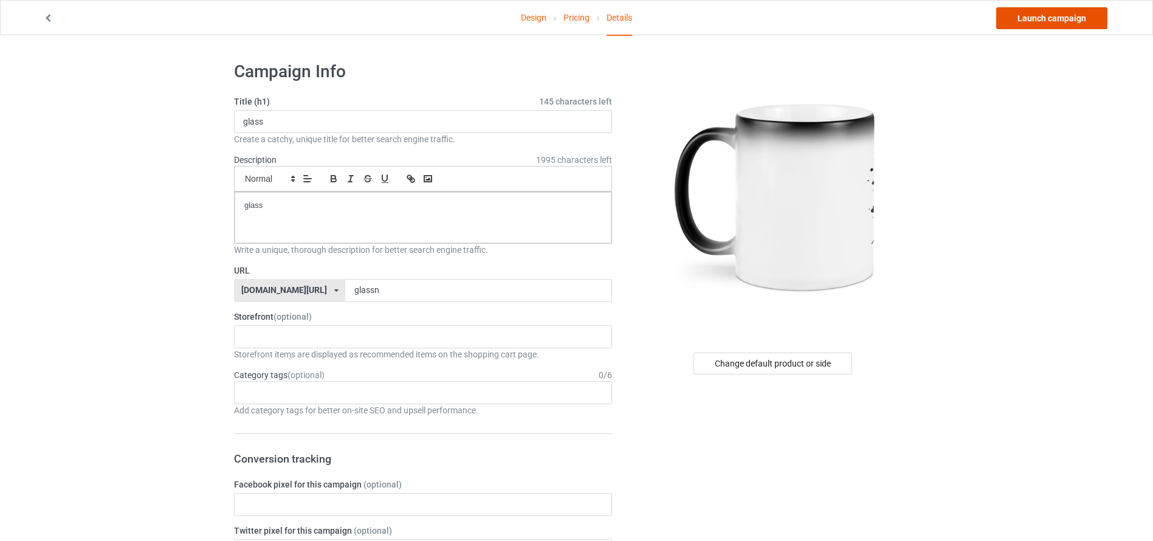
click at [1069, 19] on link "Launch campaign" at bounding box center [1051, 18] width 111 height 22
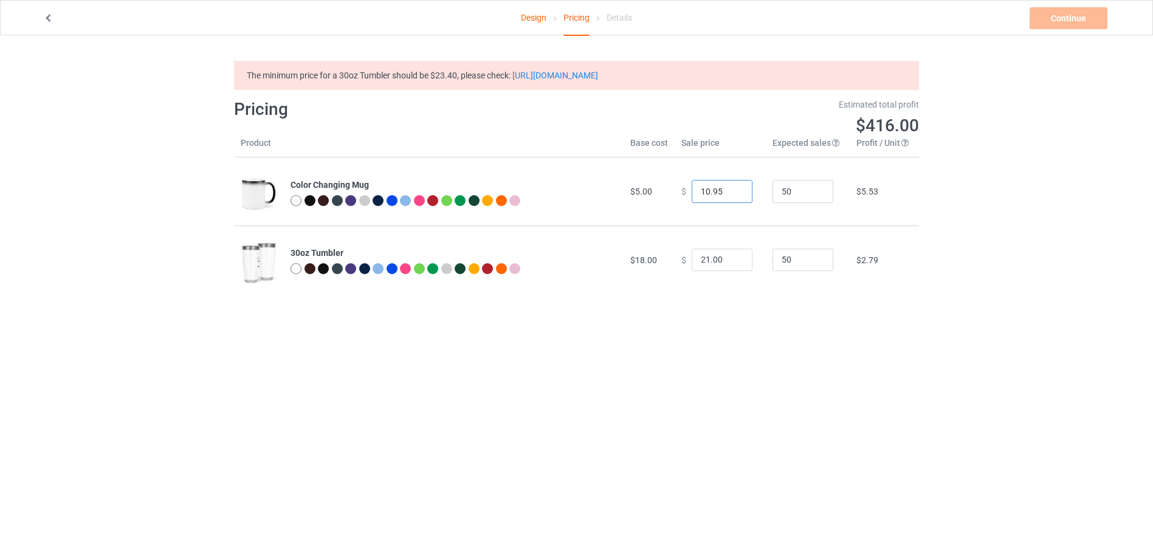
click at [732, 188] on input "11.95" at bounding box center [722, 191] width 61 height 23
type input "12.95"
click at [732, 188] on input "12.95" at bounding box center [722, 191] width 61 height 23
click at [733, 256] on input "22" at bounding box center [722, 260] width 61 height 23
click at [733, 256] on input "23" at bounding box center [722, 260] width 61 height 23
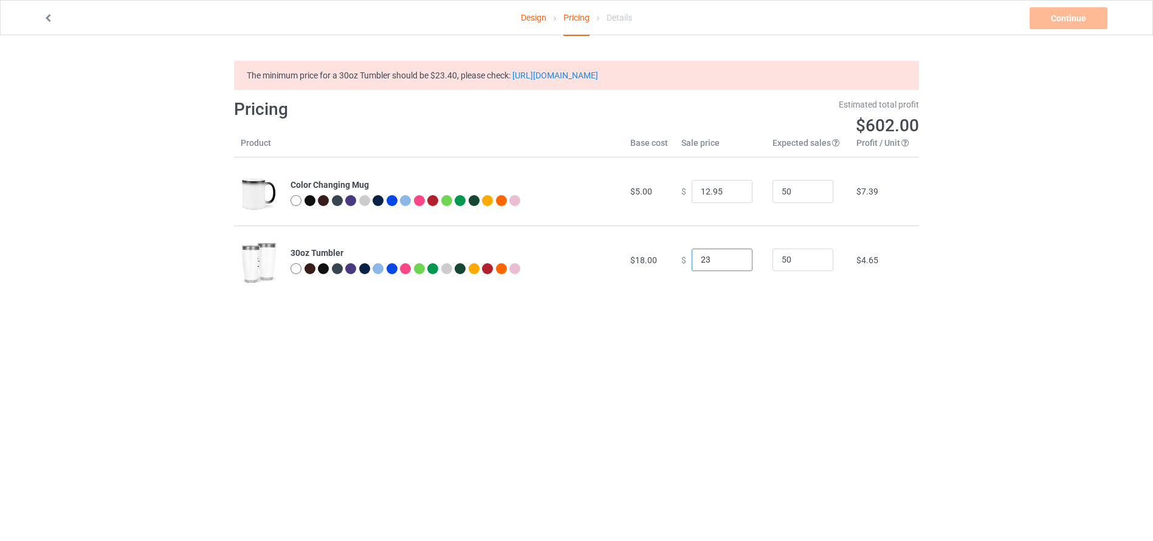
type input "24"
click at [733, 256] on input "24" at bounding box center [722, 260] width 61 height 23
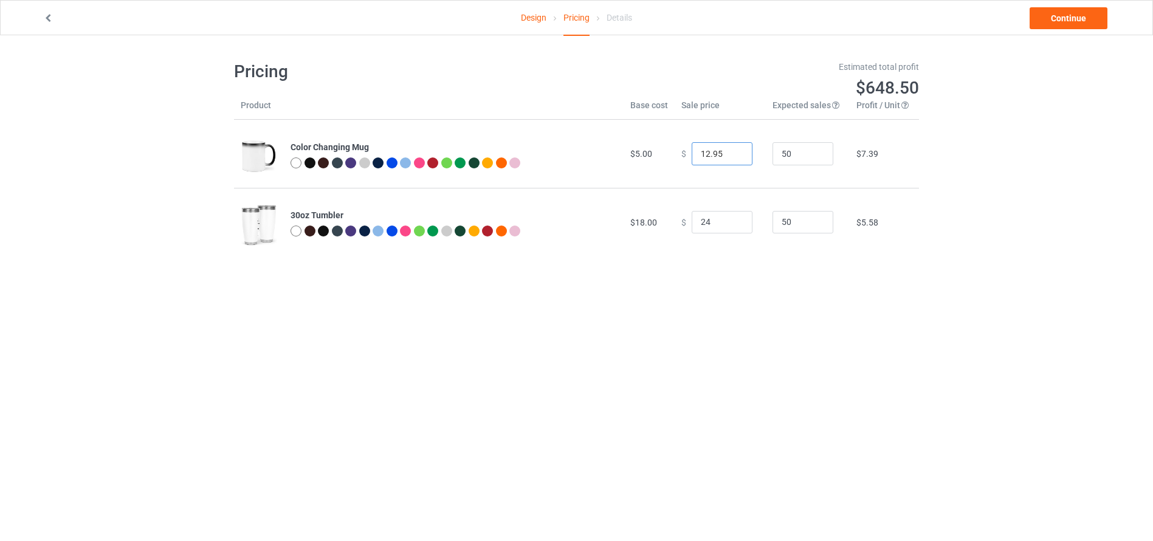
type input "11.95"
click at [733, 156] on input "11.95" at bounding box center [722, 153] width 61 height 23
type input "24.00"
click at [1059, 19] on link "Continue" at bounding box center [1069, 18] width 78 height 22
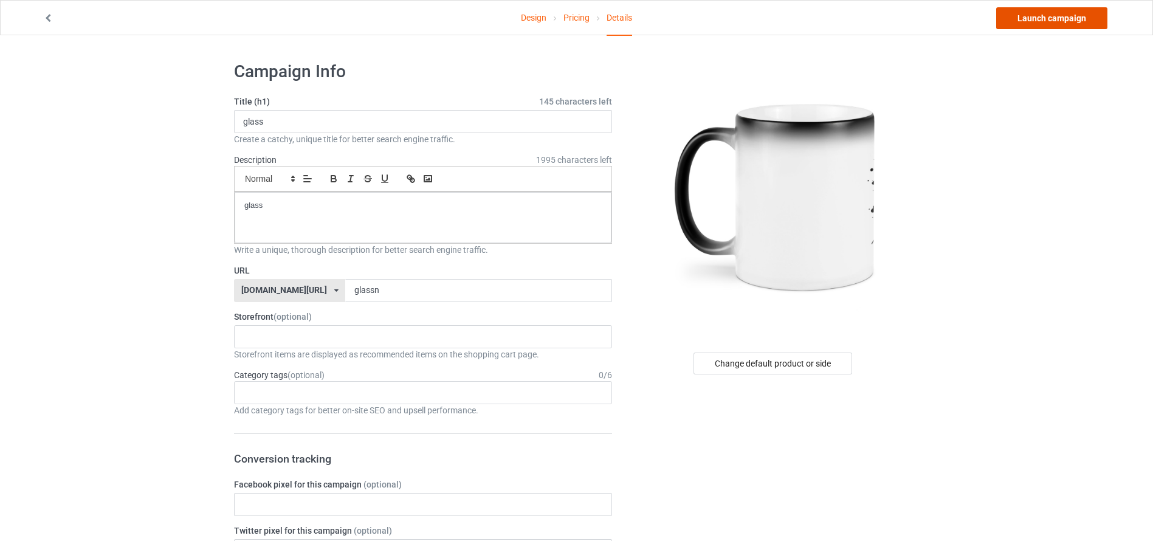
click at [1059, 19] on link "Launch campaign" at bounding box center [1051, 18] width 111 height 22
